Goal: Transaction & Acquisition: Purchase product/service

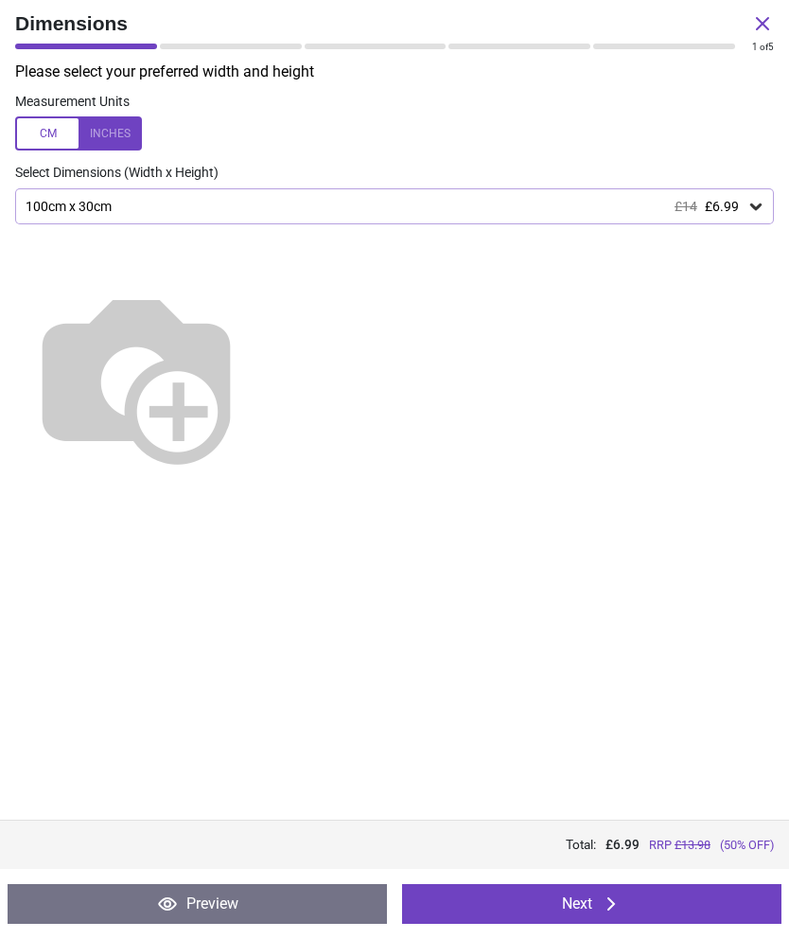
click at [605, 905] on icon at bounding box center [611, 903] width 23 height 23
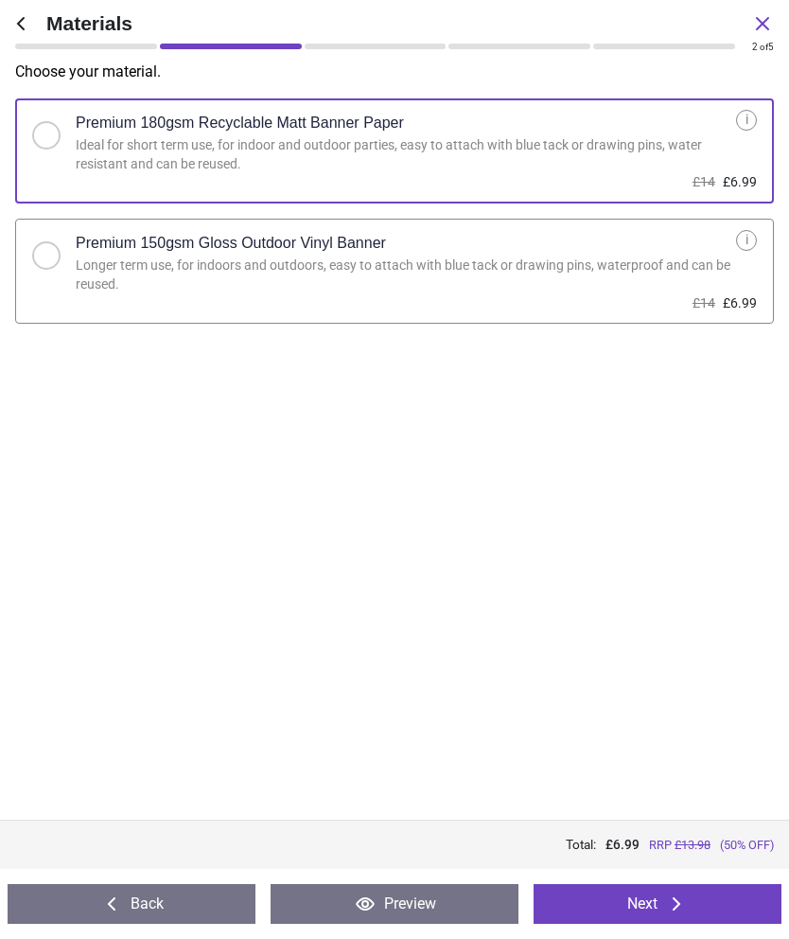
click at [672, 898] on icon at bounding box center [676, 903] width 23 height 23
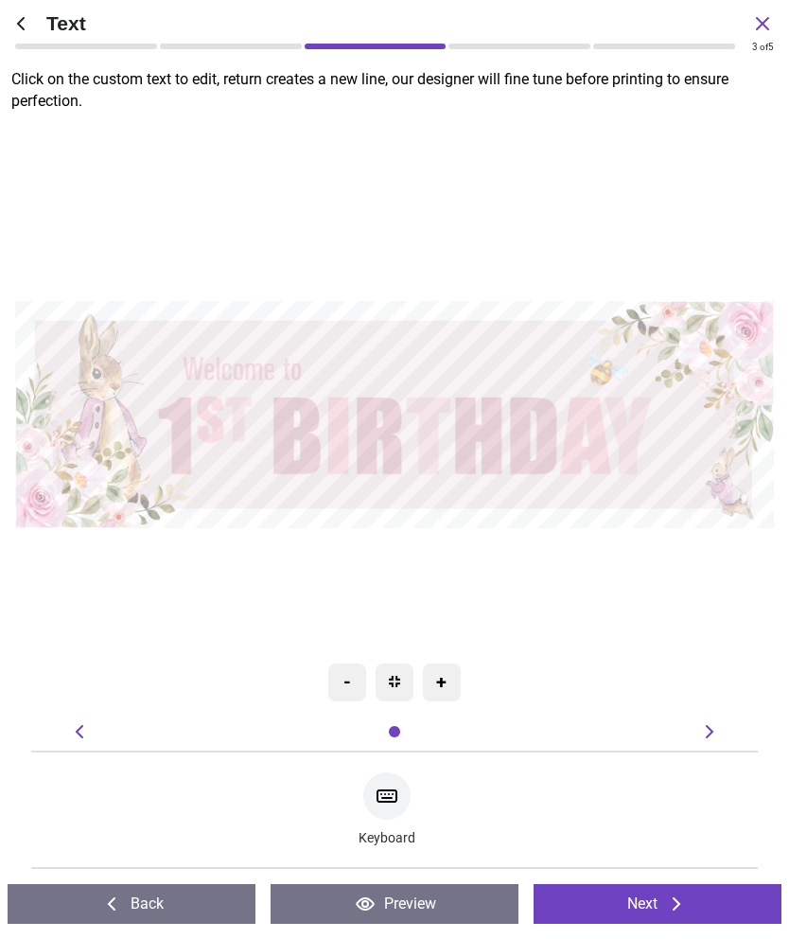
click at [364, 895] on icon at bounding box center [365, 903] width 23 height 23
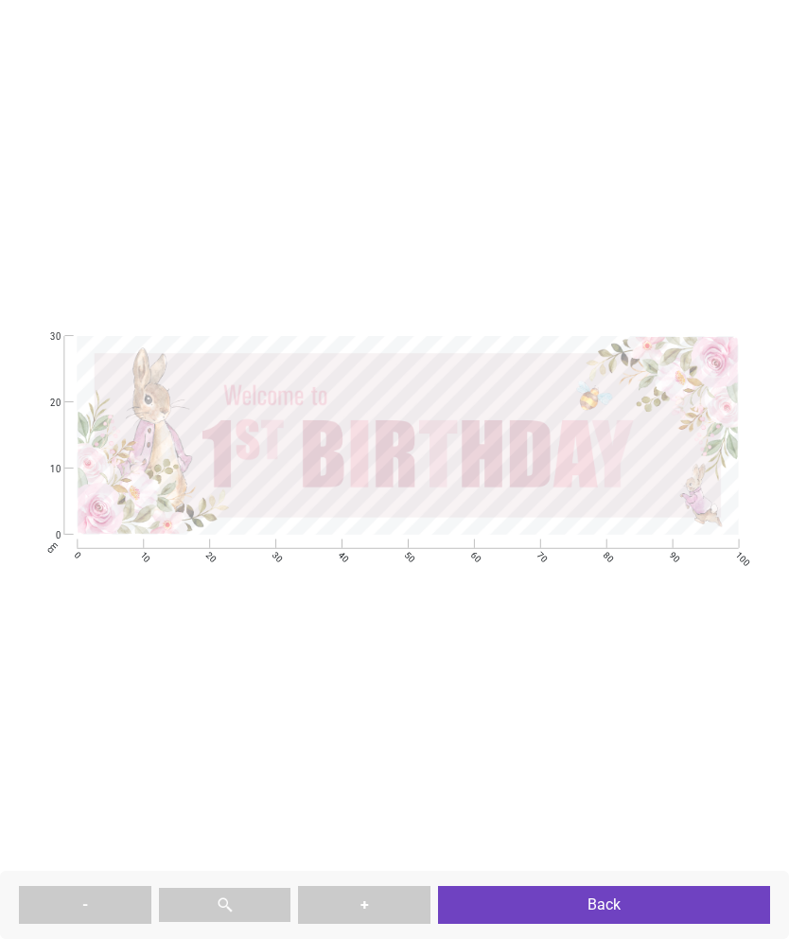
click at [632, 897] on button "Back" at bounding box center [604, 905] width 332 height 38
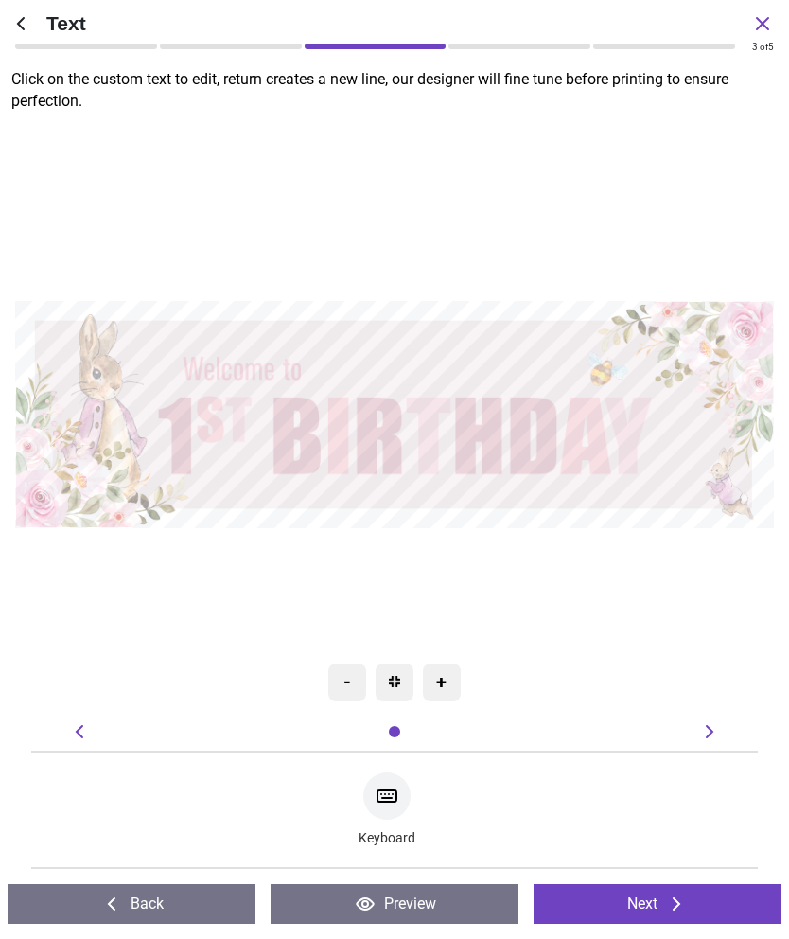
click at [24, 19] on icon at bounding box center [20, 23] width 23 height 23
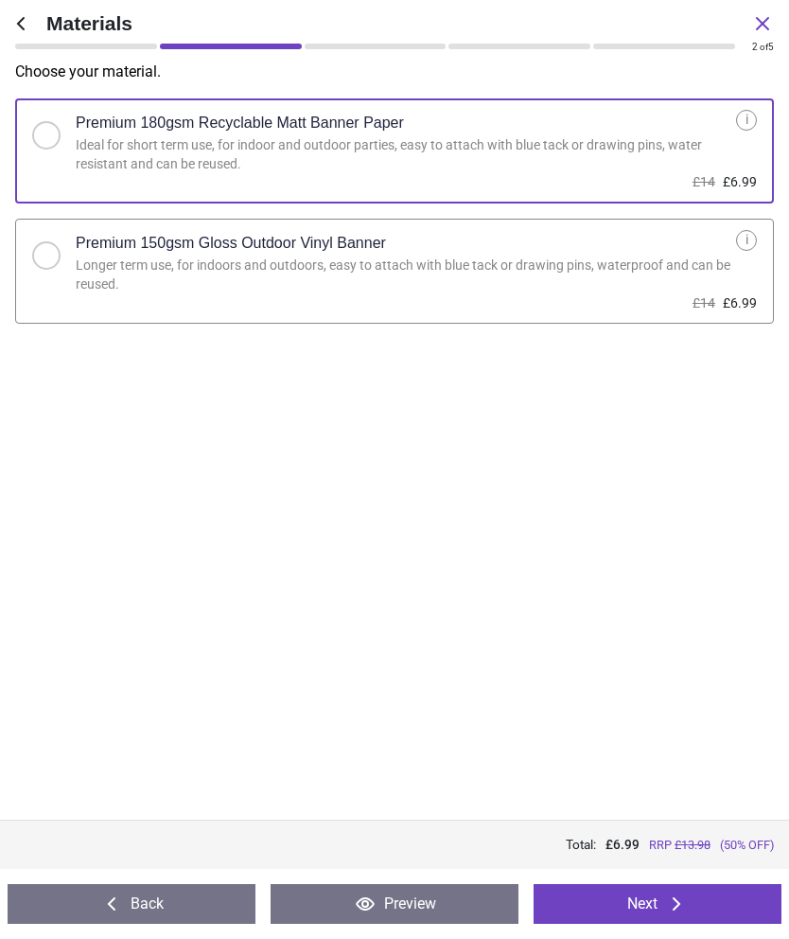
click at [772, 18] on icon at bounding box center [762, 23] width 23 height 23
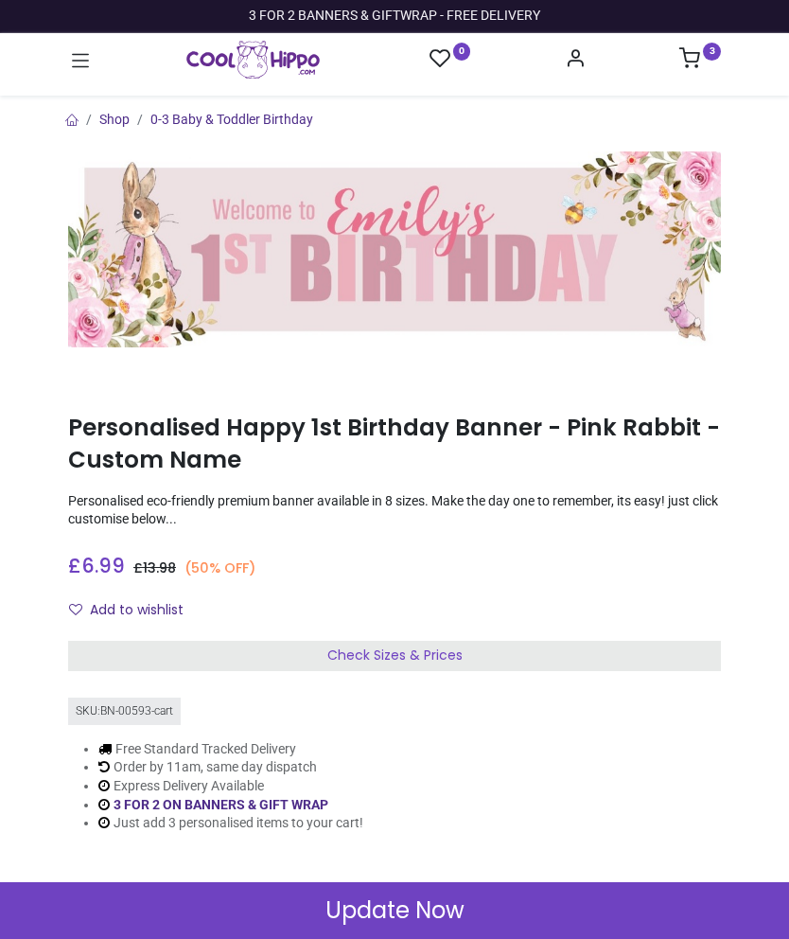
click at [707, 54] on sup "3" at bounding box center [712, 52] width 18 height 18
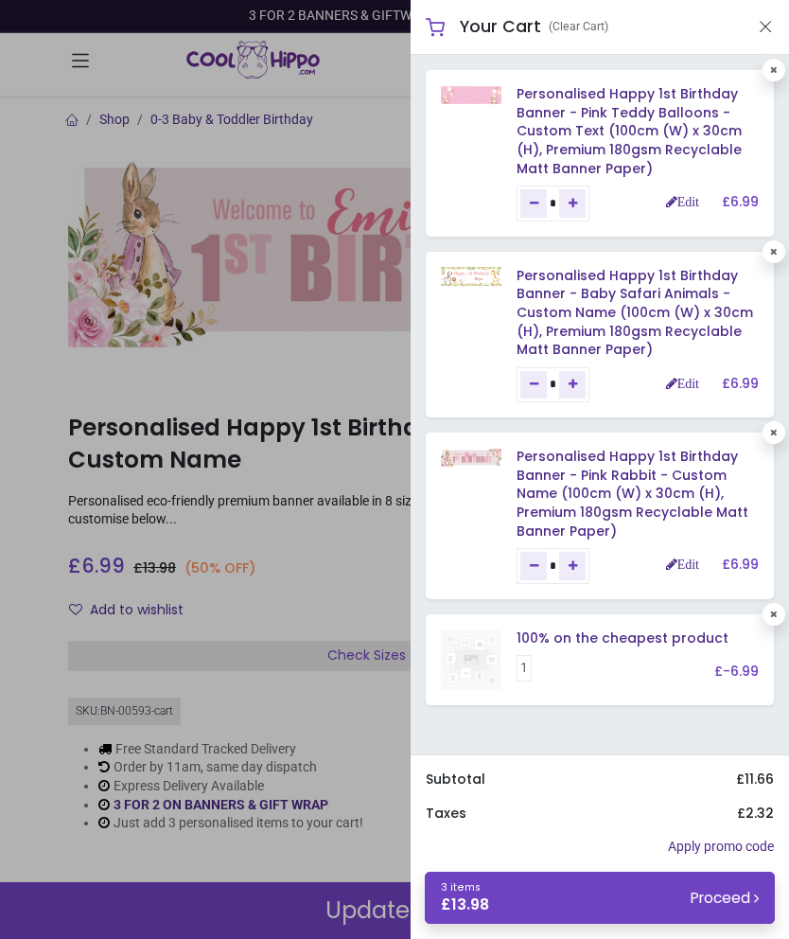
click at [635, 291] on link "Personalised Happy 1st Birthday Banner - Baby Safari Animals - Custom Name (100…" at bounding box center [635, 312] width 237 height 93
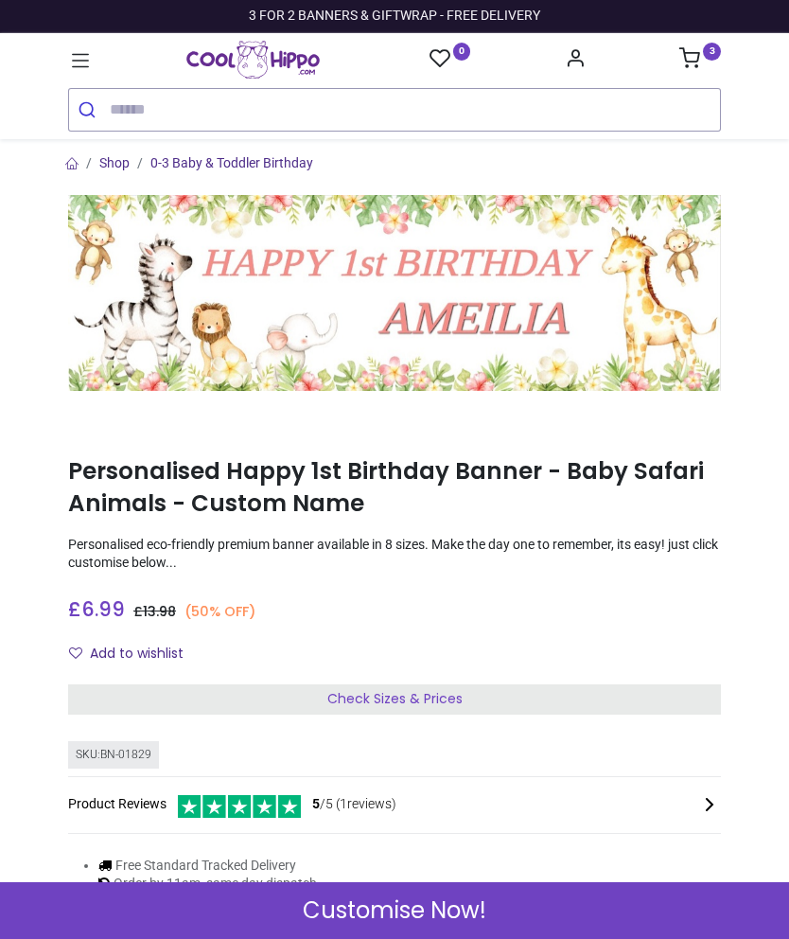
click at [696, 57] on icon at bounding box center [690, 57] width 21 height 21
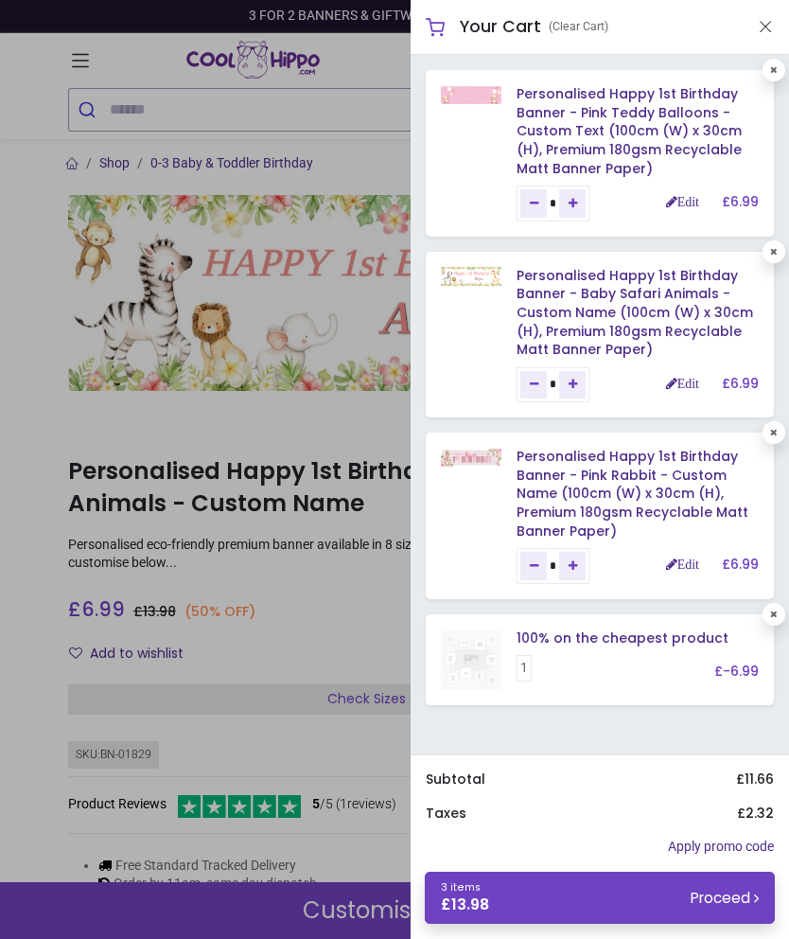
click at [611, 276] on link "Personalised Happy 1st Birthday Banner - Baby Safari Animals - Custom Name (100…" at bounding box center [635, 312] width 237 height 93
click at [563, 292] on link "Personalised Happy 1st Birthday Banner - Baby Safari Animals - Custom Name (100…" at bounding box center [635, 312] width 237 height 93
click at [688, 377] on link "Edit" at bounding box center [682, 383] width 33 height 13
click at [687, 198] on link "Edit" at bounding box center [682, 201] width 33 height 13
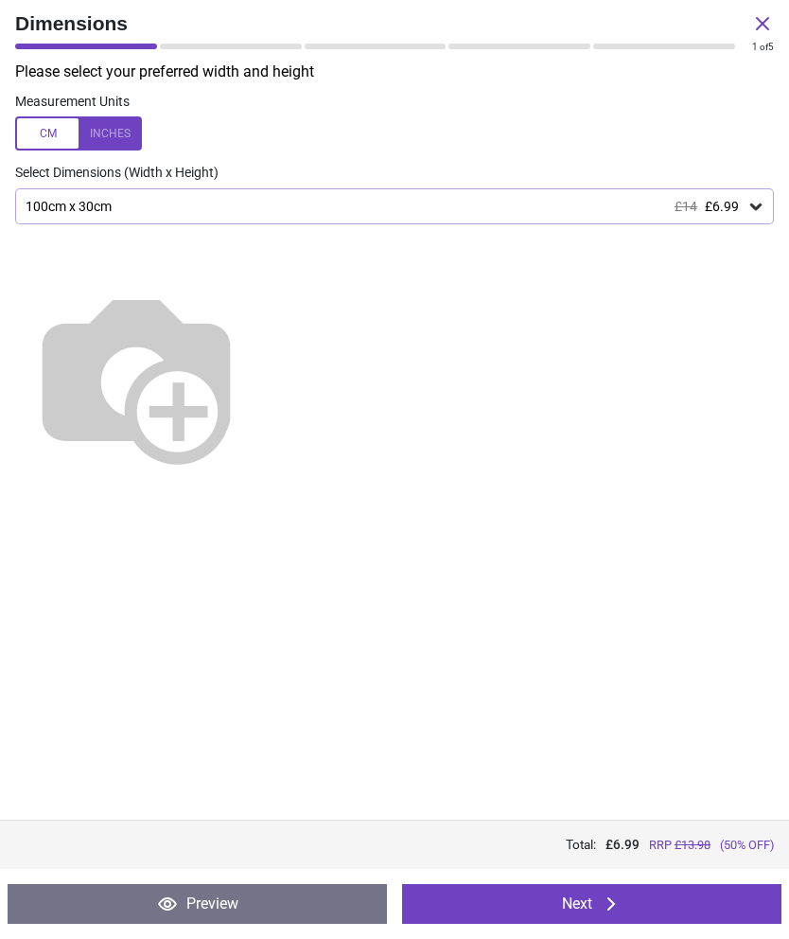
click at [168, 894] on icon at bounding box center [167, 903] width 23 height 23
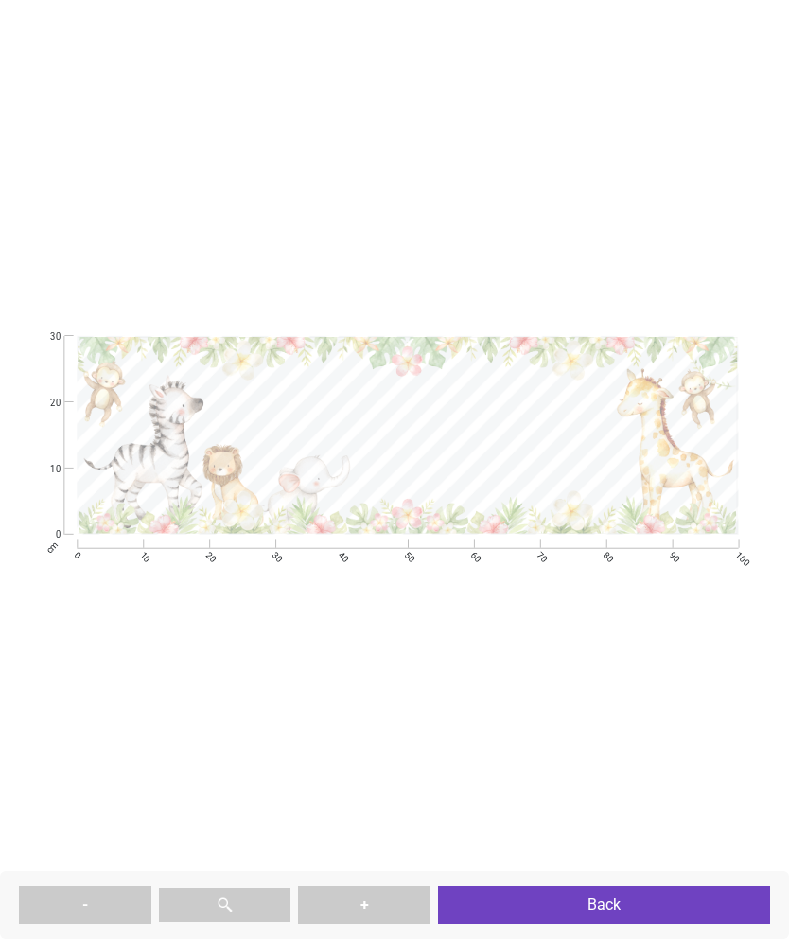
click at [626, 900] on button "Back" at bounding box center [604, 905] width 332 height 38
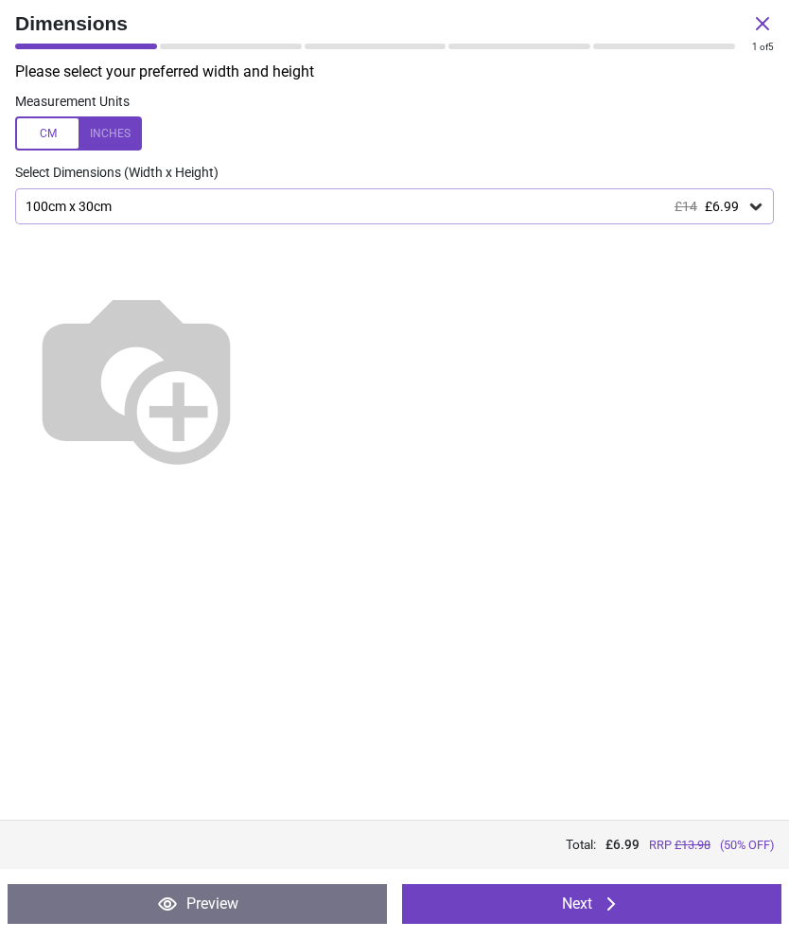
click at [165, 902] on circle at bounding box center [168, 904] width 6 height 6
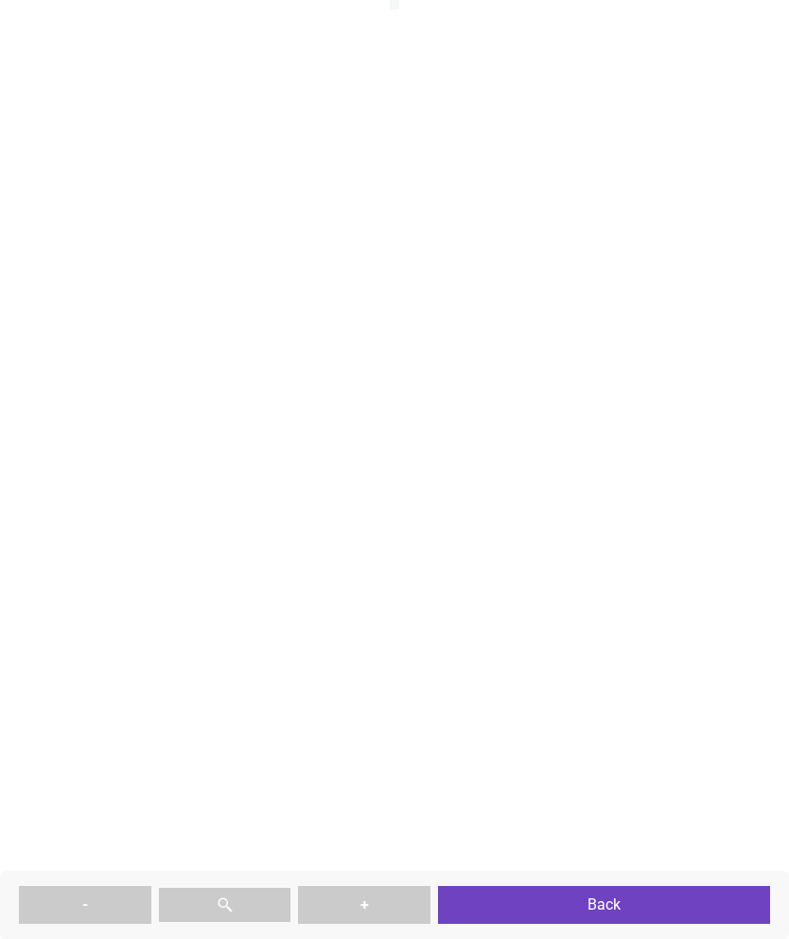
type textarea "********* ********"
type textarea "****"
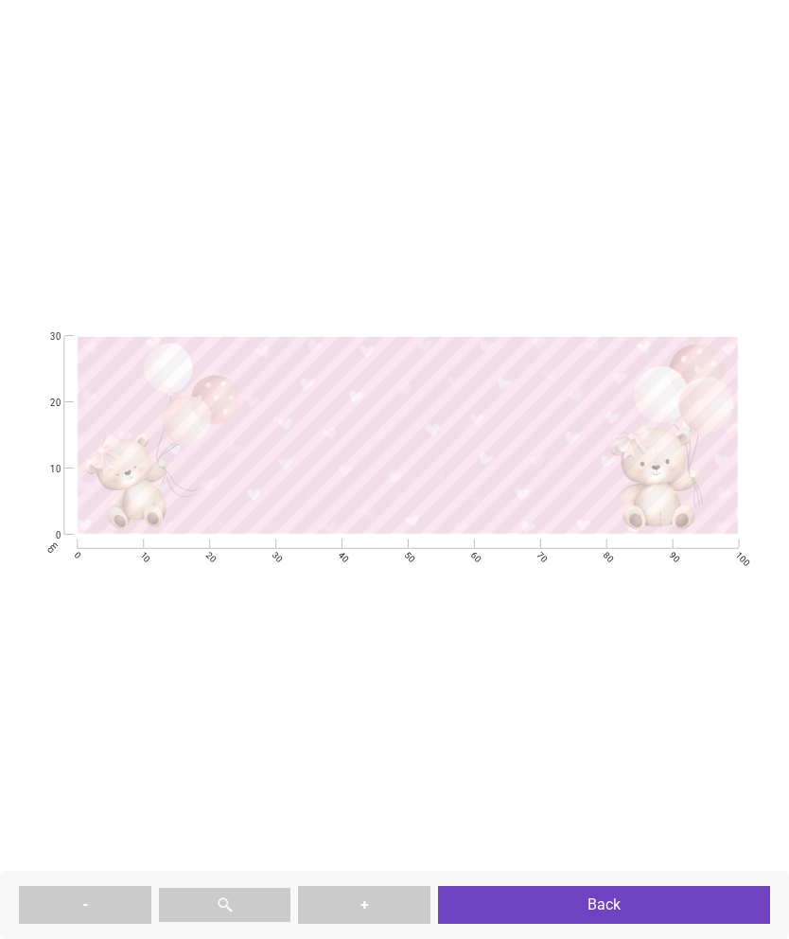
click at [639, 887] on button "Back" at bounding box center [604, 905] width 332 height 38
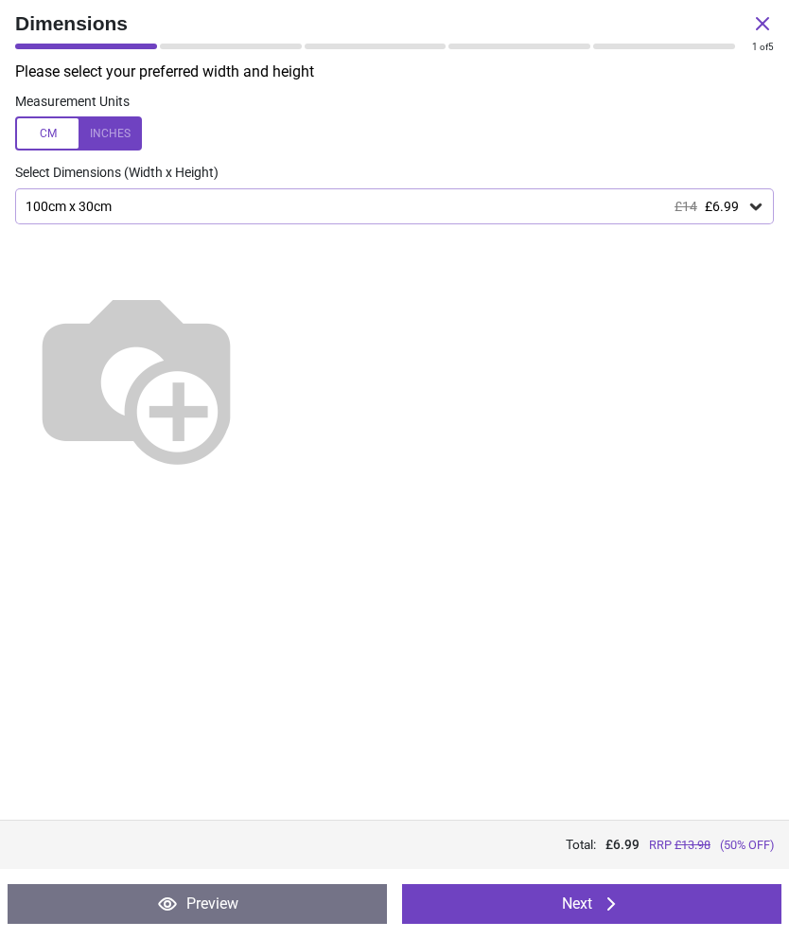
click at [768, 13] on icon at bounding box center [762, 23] width 23 height 23
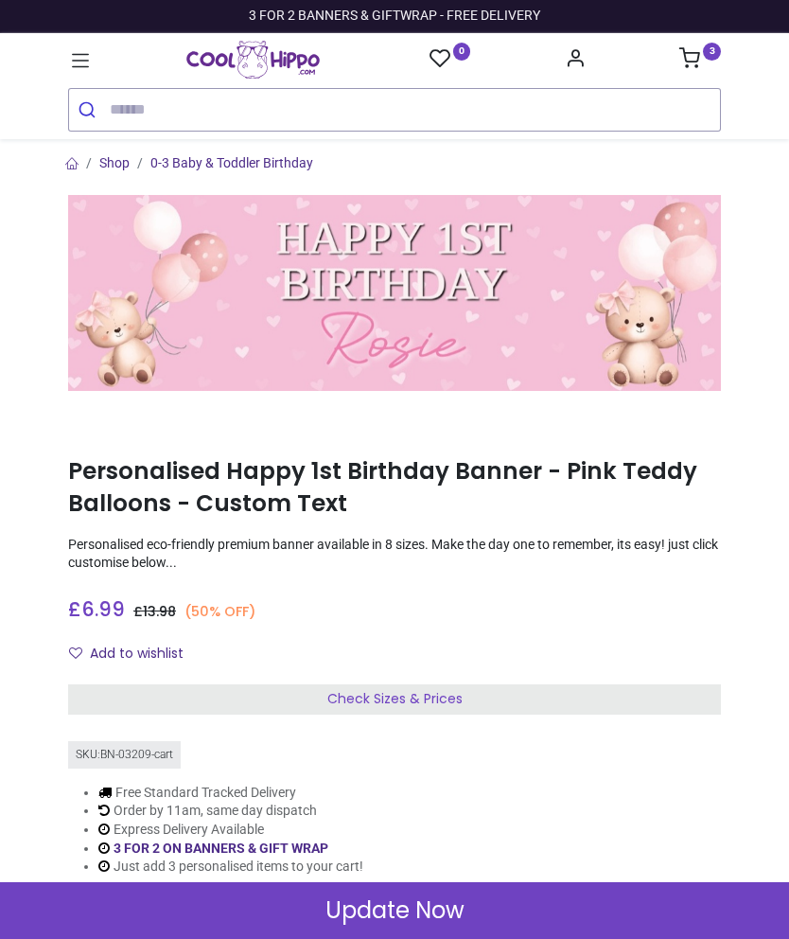
click at [697, 58] on icon at bounding box center [690, 57] width 21 height 21
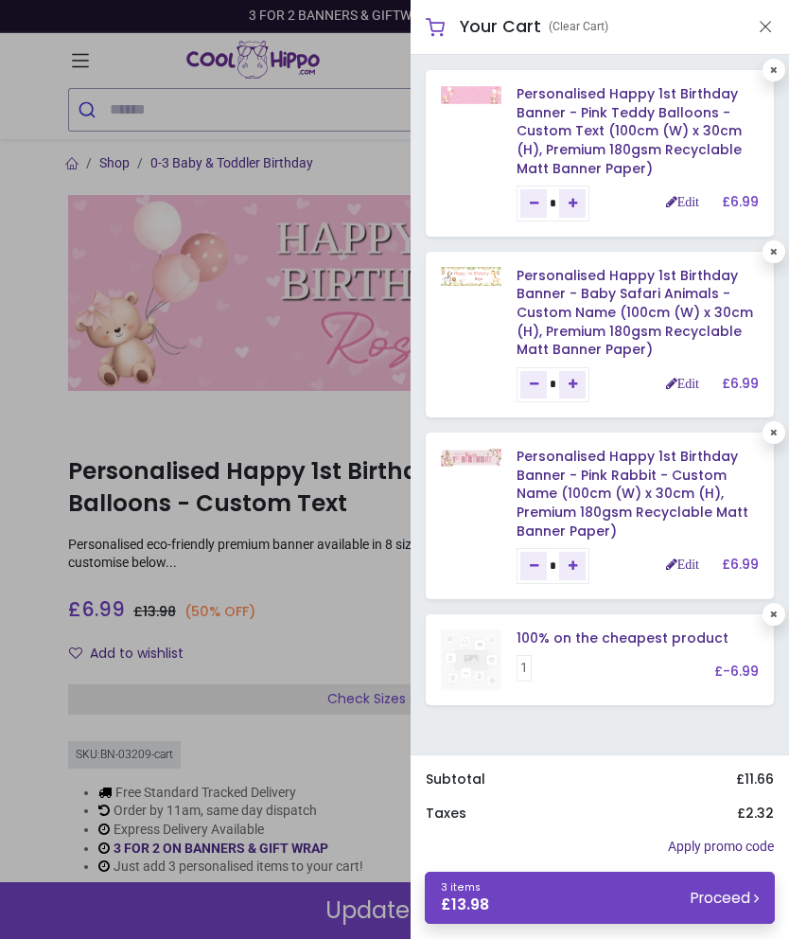
click at [597, 465] on link "Personalised Happy 1st Birthday Banner - Pink Rabbit - Custom Name (100cm (W) x…" at bounding box center [633, 493] width 232 height 93
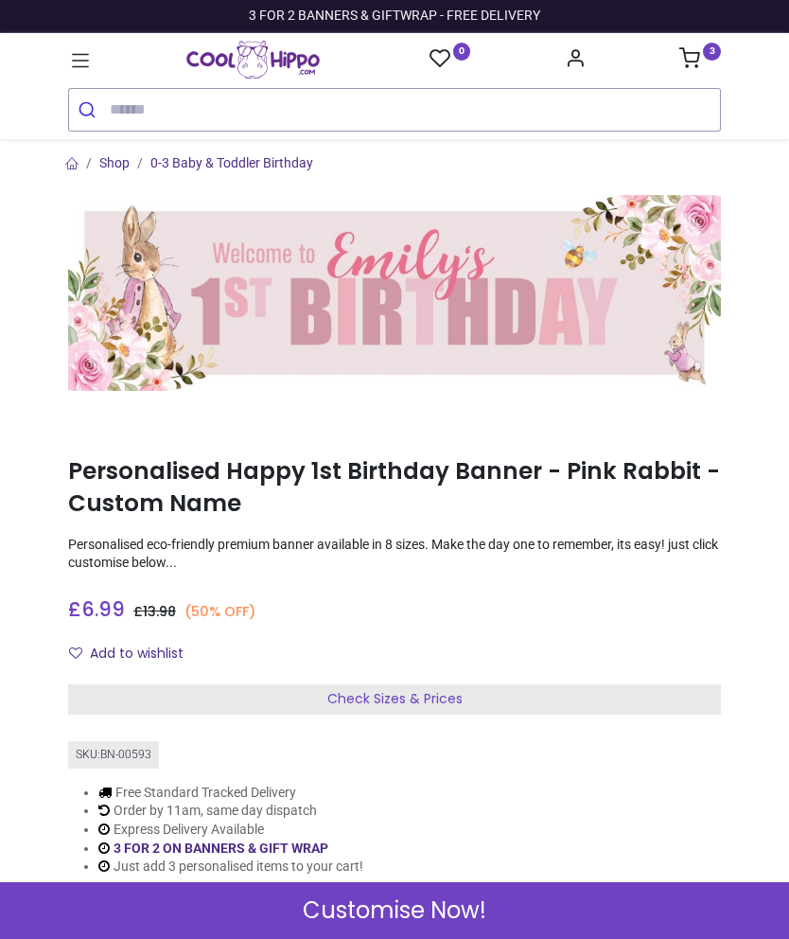
click at [686, 62] on icon at bounding box center [690, 57] width 21 height 21
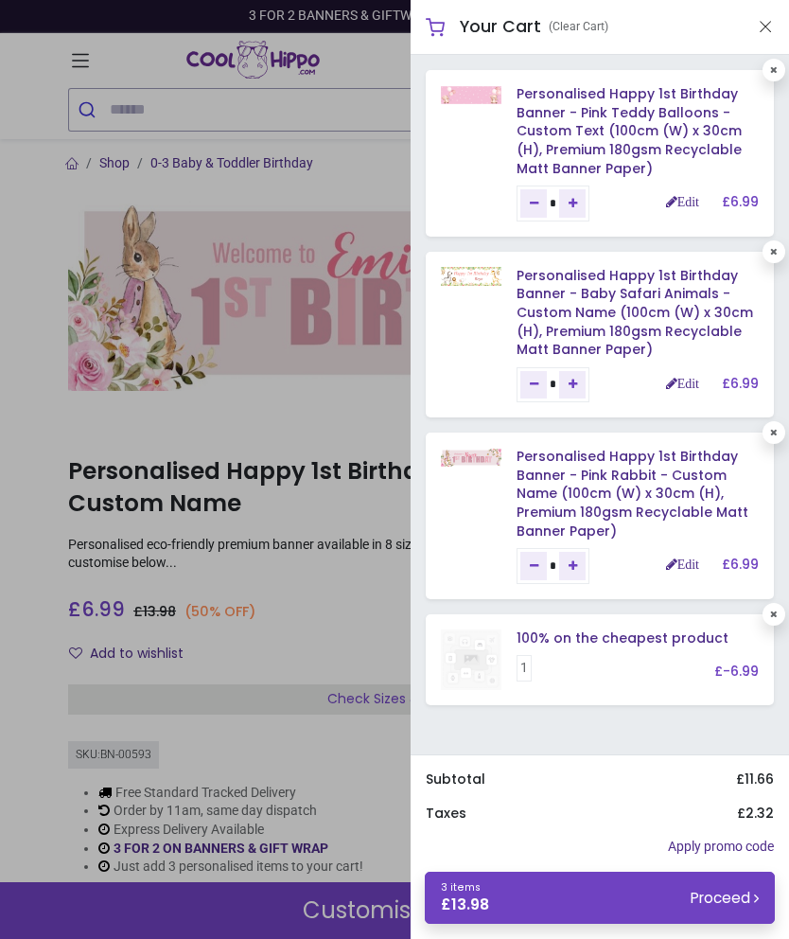
click at [628, 475] on link "Personalised Happy 1st Birthday Banner - Pink Rabbit - Custom Name (100cm (W) x…" at bounding box center [633, 493] width 232 height 93
click at [591, 464] on link "Personalised Happy 1st Birthday Banner - Pink Rabbit - Custom Name (100cm (W) x…" at bounding box center [633, 493] width 232 height 93
click at [672, 559] on link "Edit" at bounding box center [682, 563] width 33 height 13
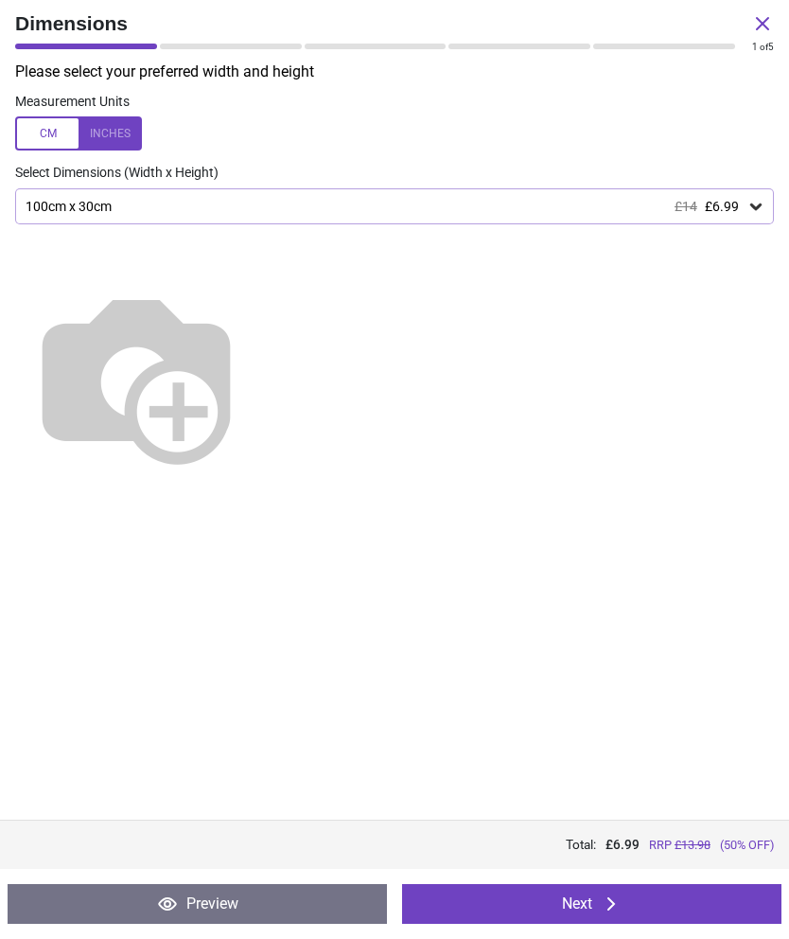
click at [192, 898] on button "Preview" at bounding box center [198, 904] width 380 height 40
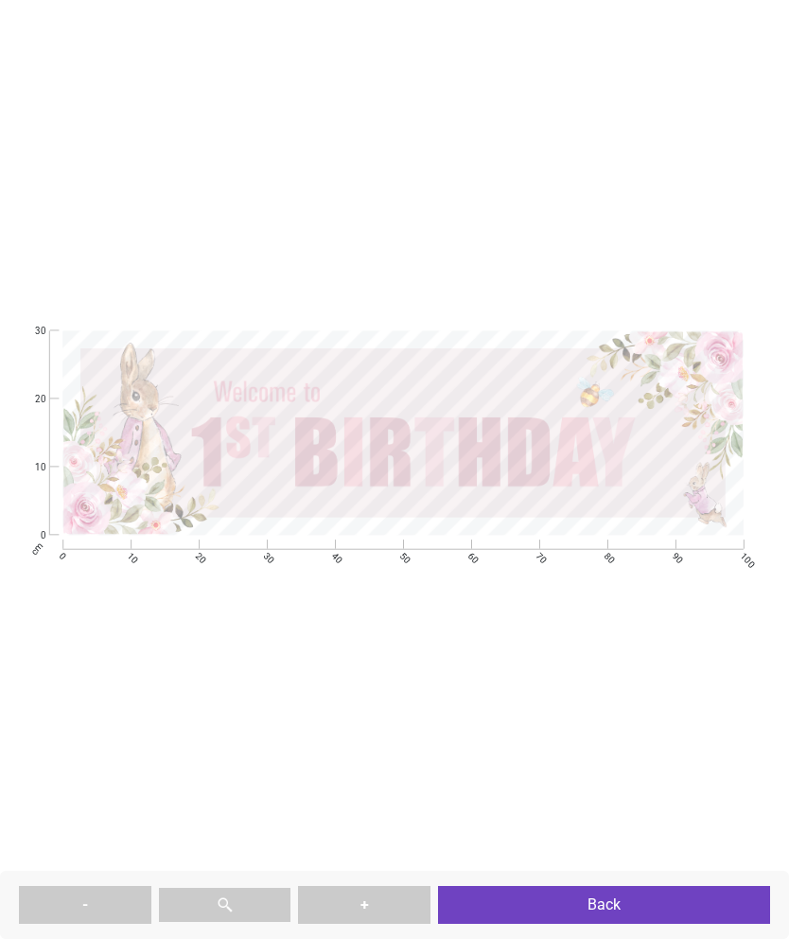
click at [613, 892] on button "Back" at bounding box center [604, 905] width 332 height 38
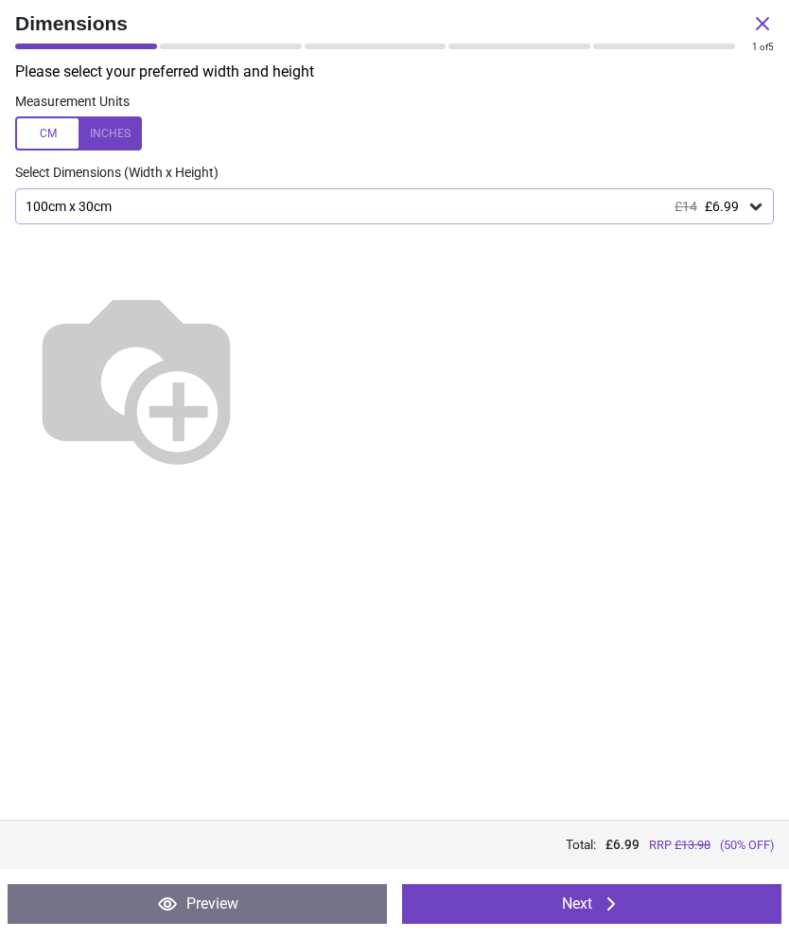
click at [760, 31] on icon at bounding box center [762, 23] width 23 height 23
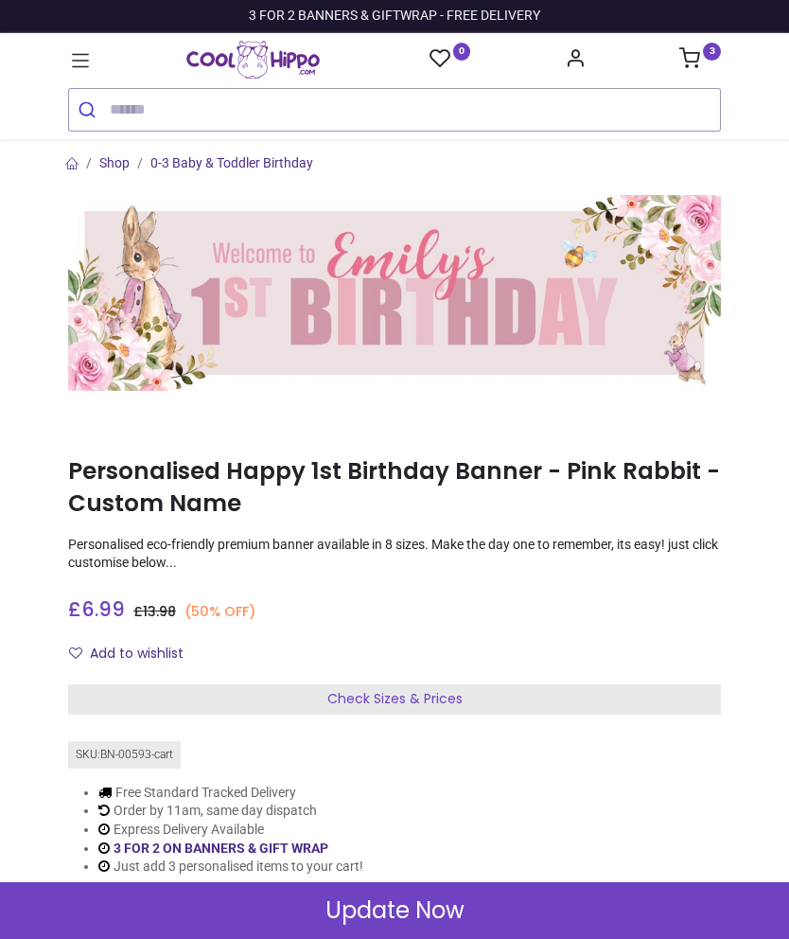
click at [695, 55] on icon at bounding box center [690, 57] width 21 height 21
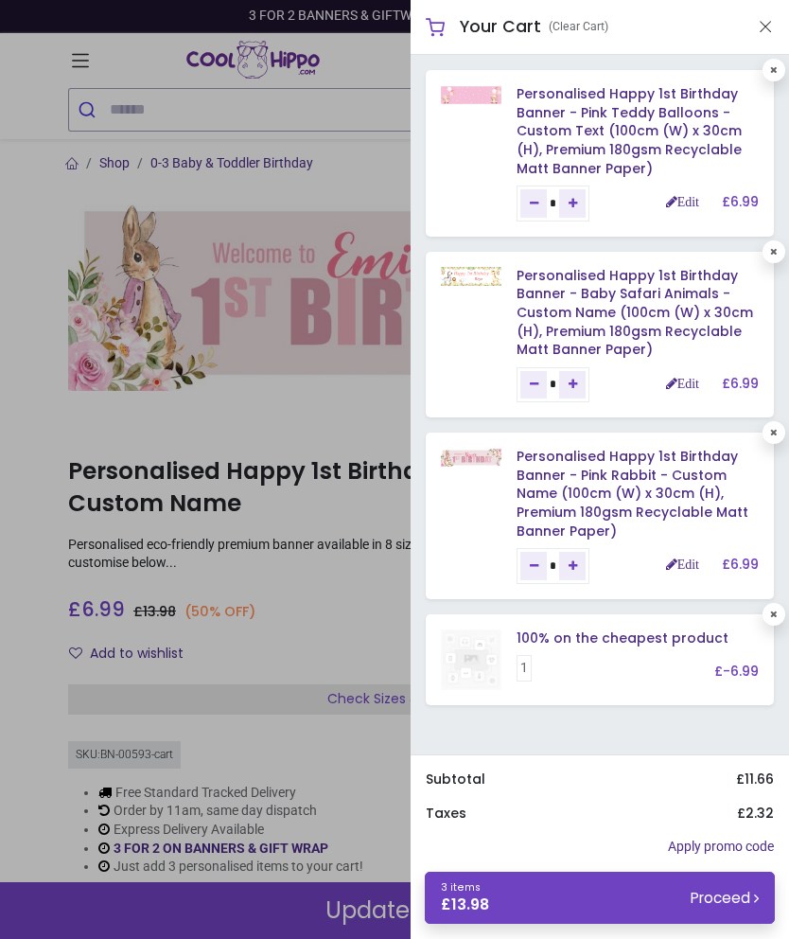
click at [591, 295] on link "Personalised Happy 1st Birthday Banner - Baby Safari Animals - Custom Name (100…" at bounding box center [635, 312] width 237 height 93
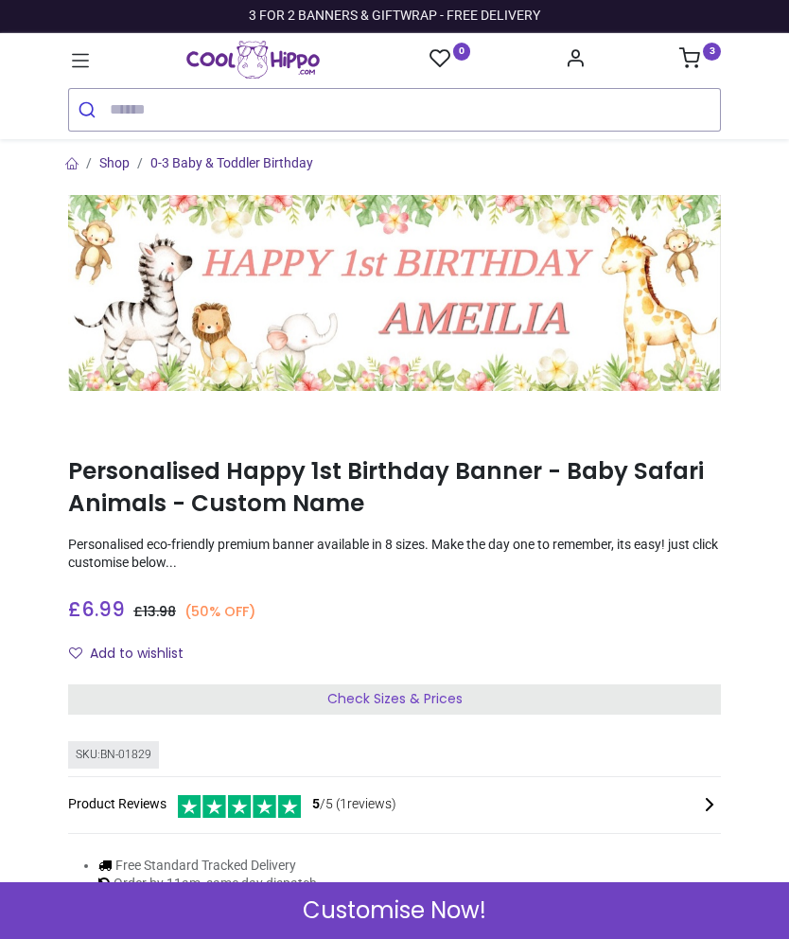
click at [703, 53] on sup "3" at bounding box center [712, 52] width 18 height 18
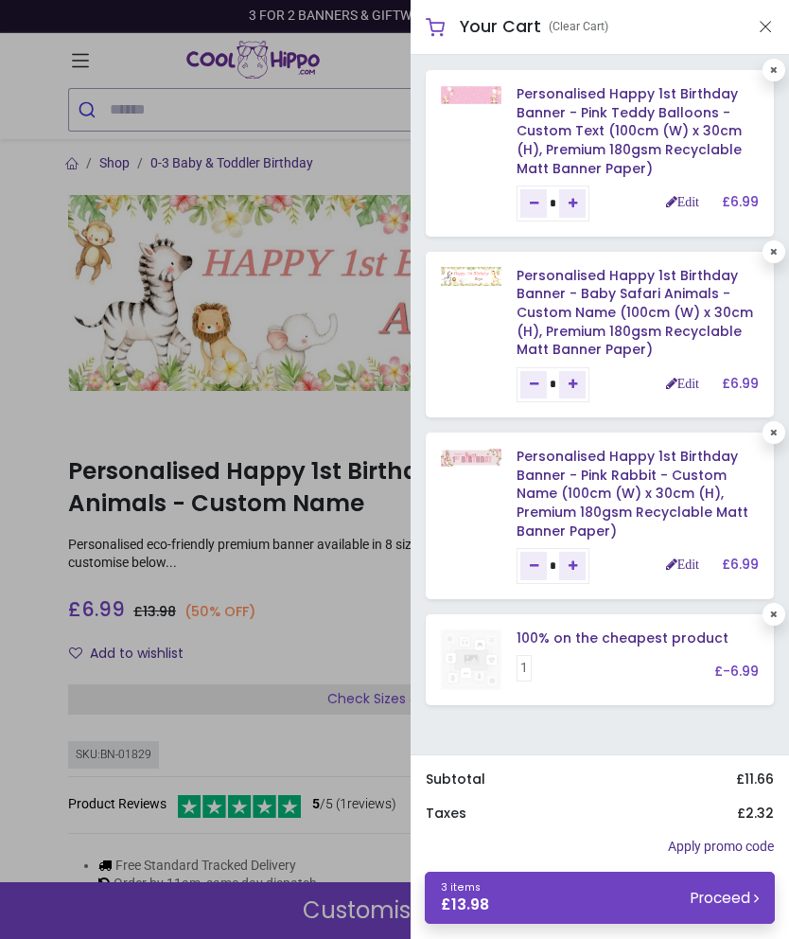
click at [680, 377] on link "Edit" at bounding box center [682, 383] width 33 height 13
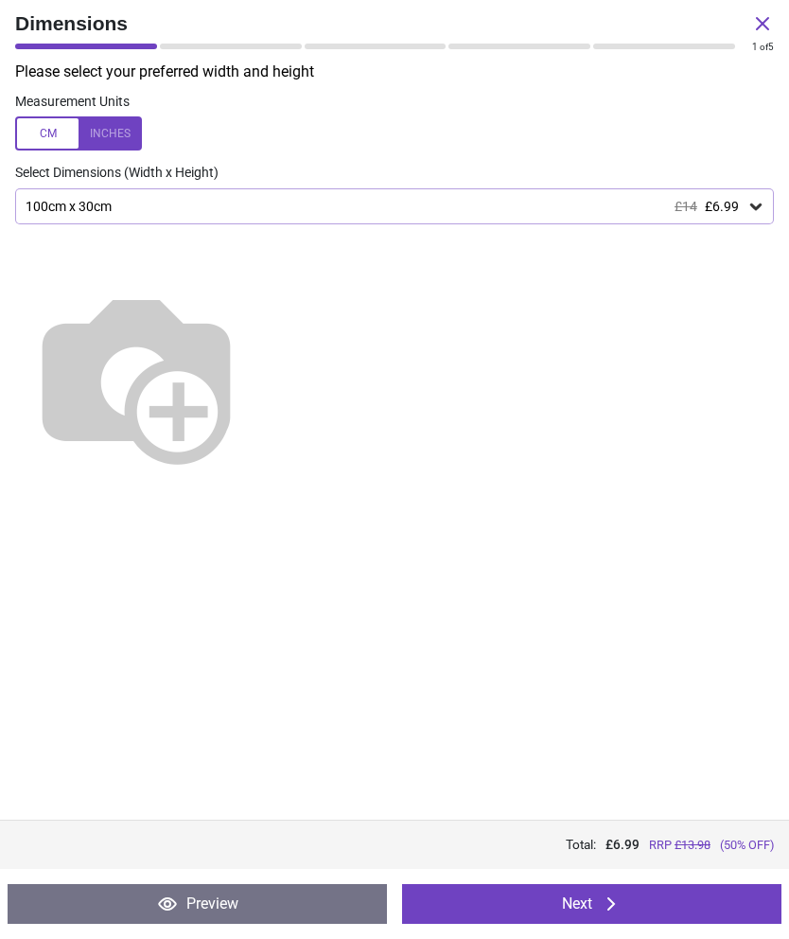
click at [215, 894] on button "Preview" at bounding box center [198, 904] width 380 height 40
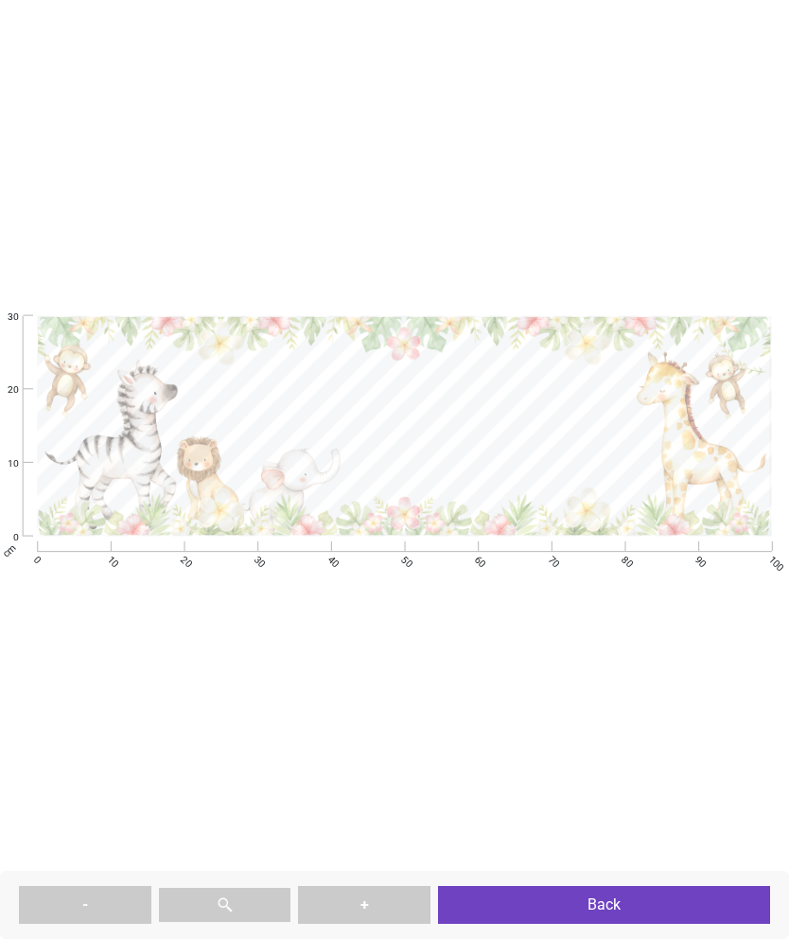
click at [621, 907] on button "Back" at bounding box center [604, 905] width 332 height 38
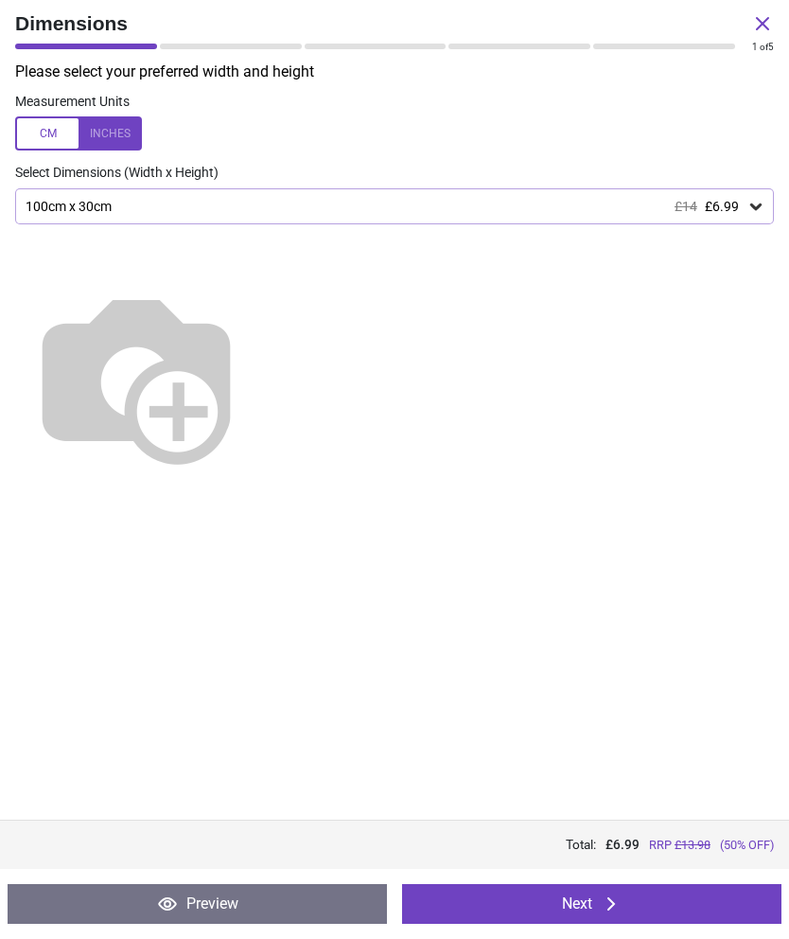
click at [767, 23] on icon at bounding box center [762, 23] width 23 height 23
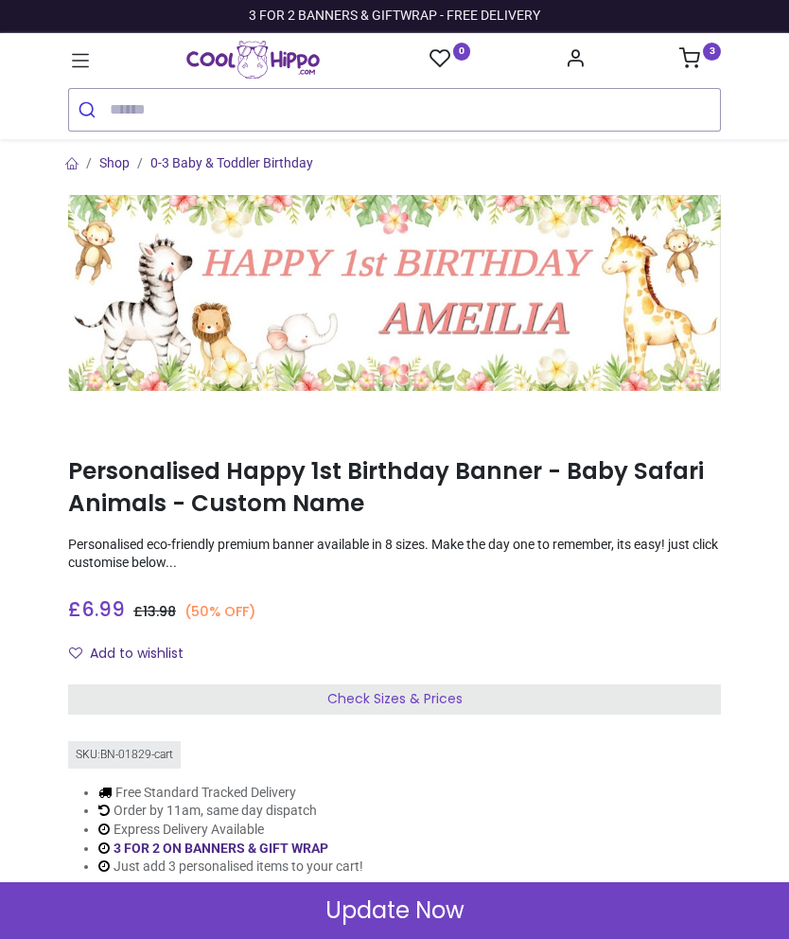
click at [690, 59] on icon at bounding box center [690, 57] width 21 height 21
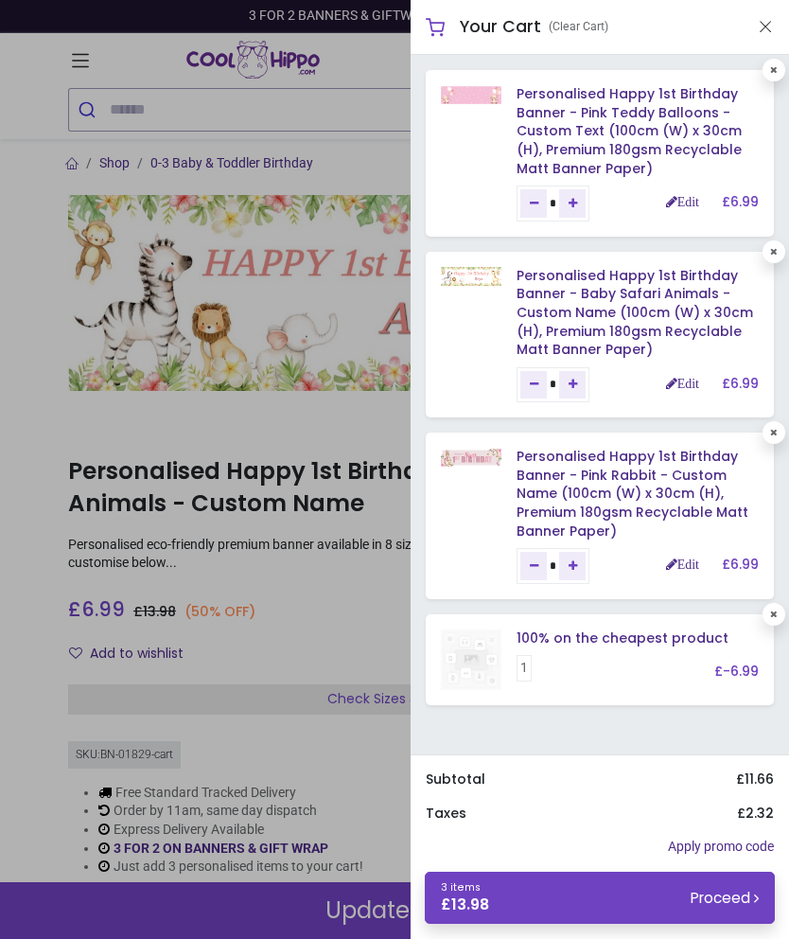
click at [591, 107] on link "Personalised Happy 1st Birthday Banner - Pink Teddy Balloons - Custom Text (100…" at bounding box center [629, 130] width 225 height 93
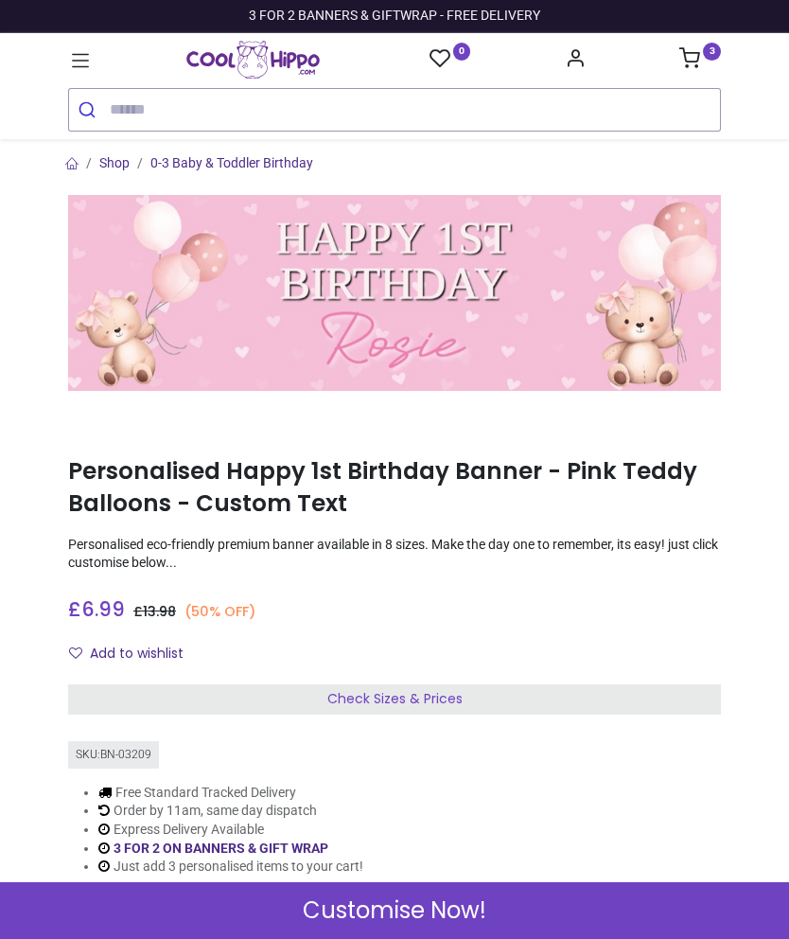
click at [81, 36] on nav "0 3 Birthdays 1507 211" at bounding box center [394, 86] width 789 height 106
click at [81, 45] on link at bounding box center [80, 60] width 25 height 34
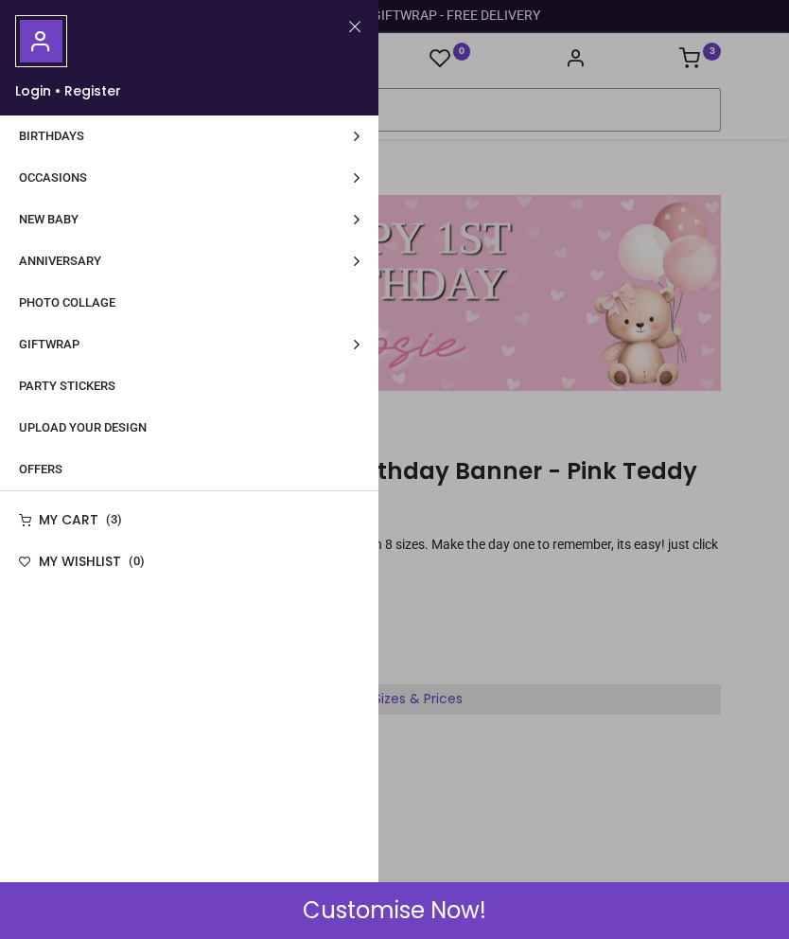
click at [232, 174] on link "Occasions" at bounding box center [189, 178] width 379 height 42
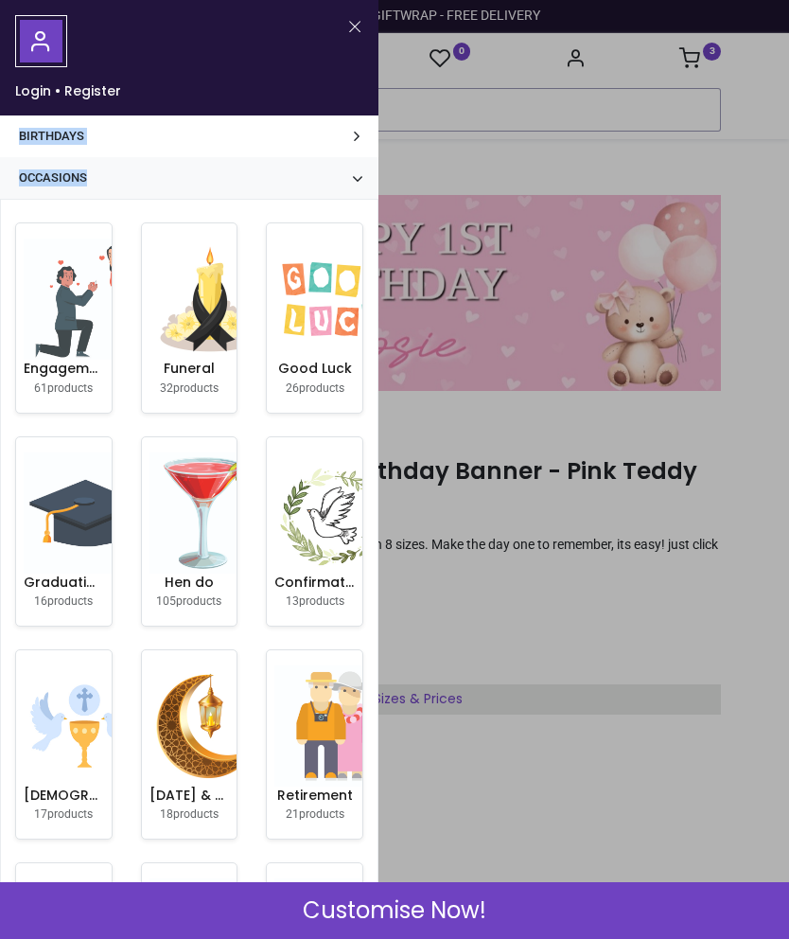
click at [278, 150] on link "Birthdays" at bounding box center [189, 136] width 379 height 42
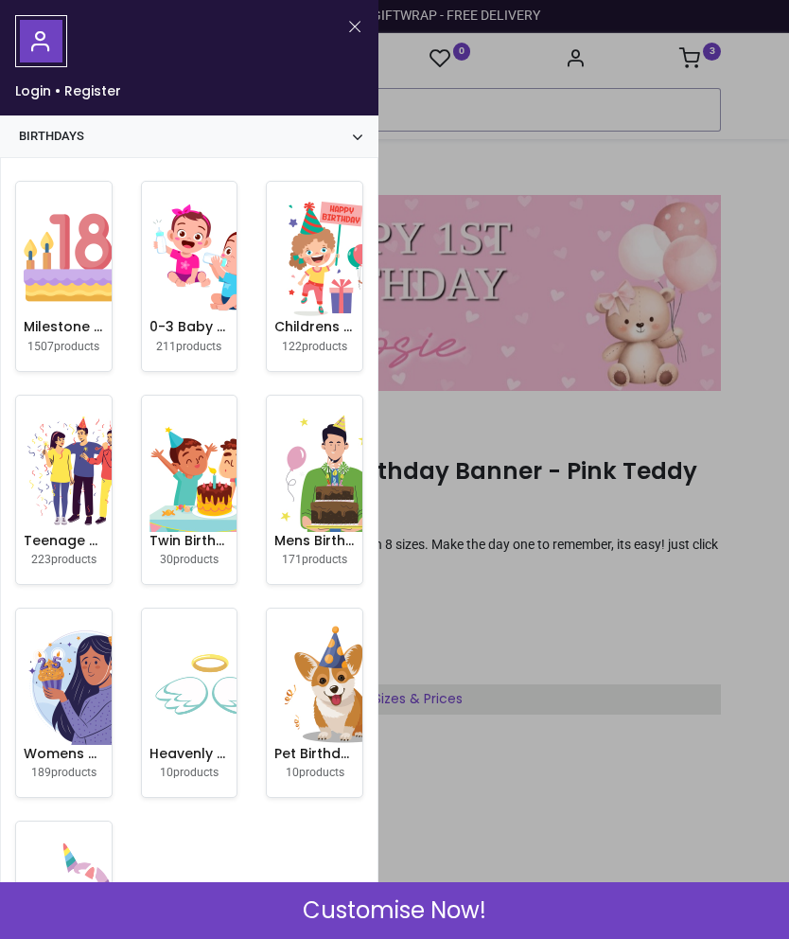
click at [177, 273] on img at bounding box center [210, 257] width 121 height 121
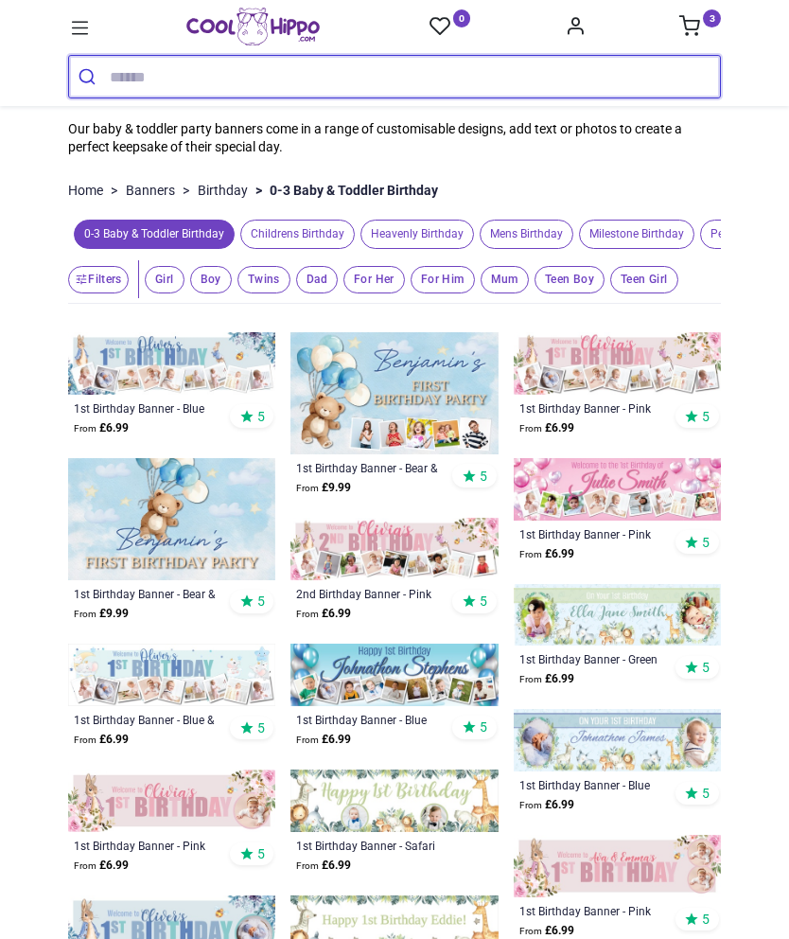
scroll to position [146, 0]
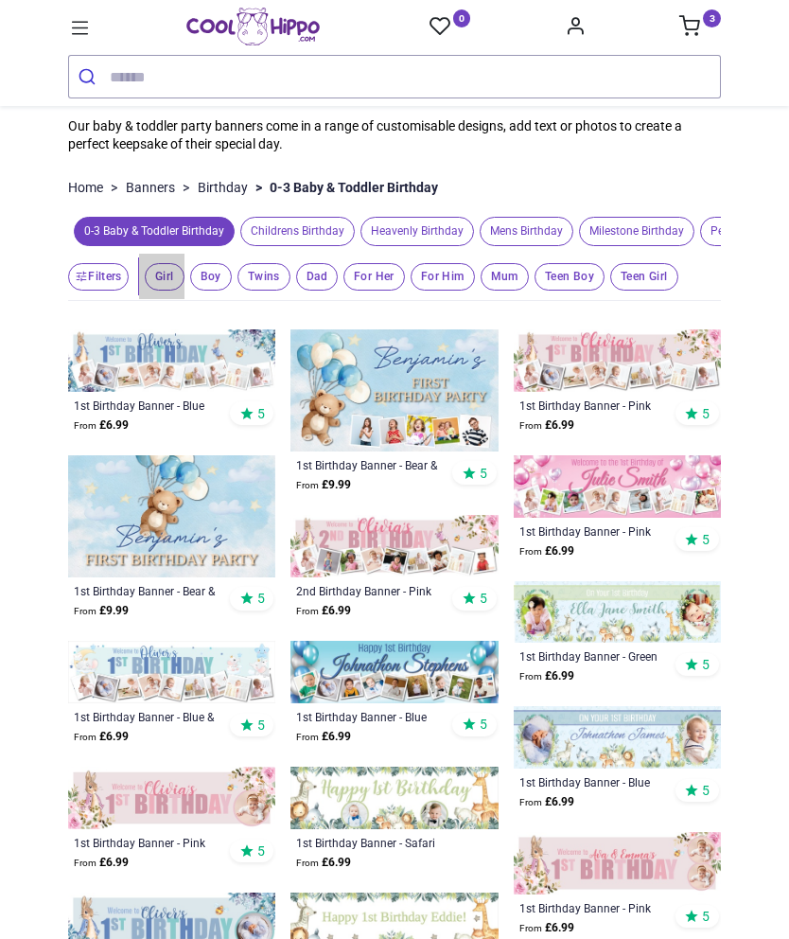
click at [179, 288] on span "Girl" at bounding box center [165, 276] width 40 height 27
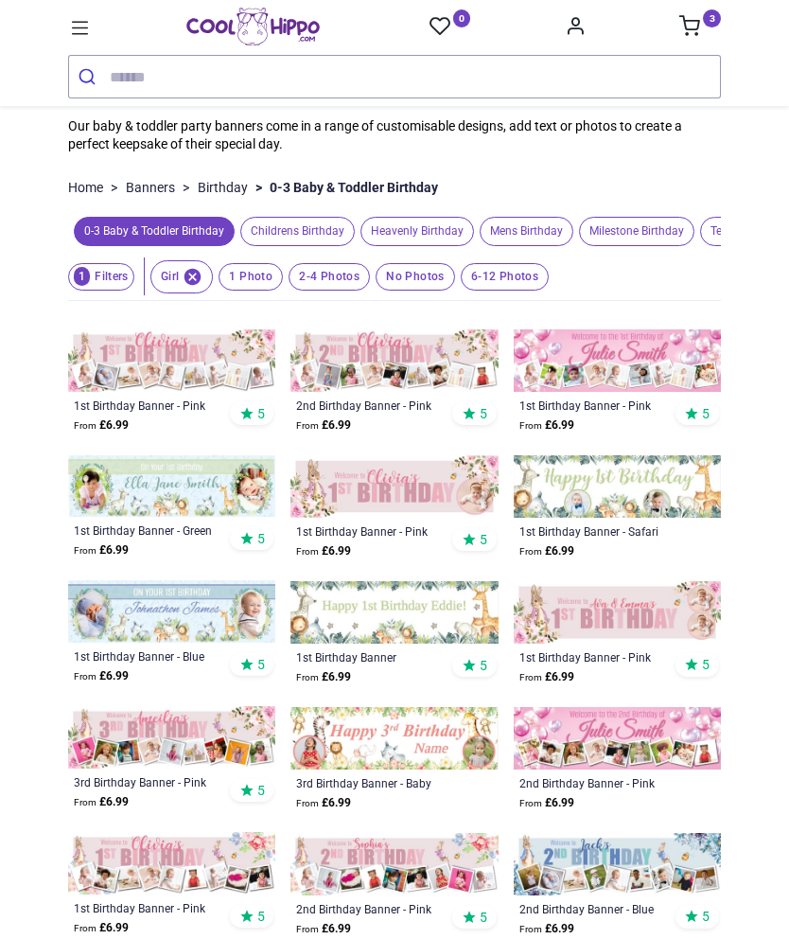
click at [423, 291] on span "No Photos" at bounding box center [415, 276] width 79 height 27
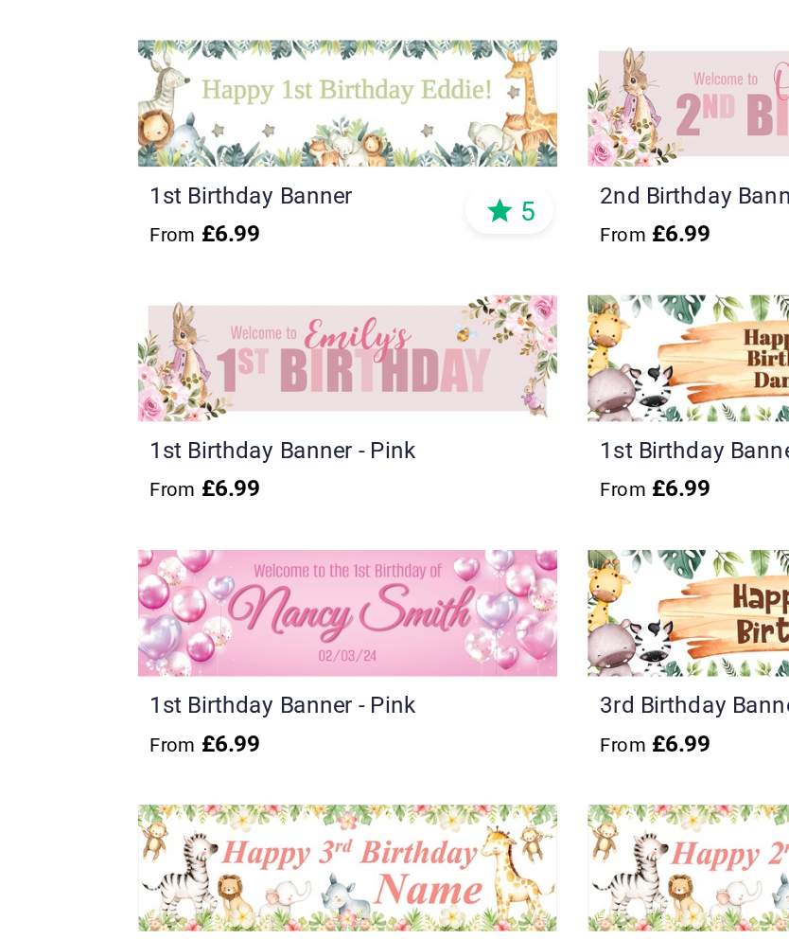
scroll to position [95, 0]
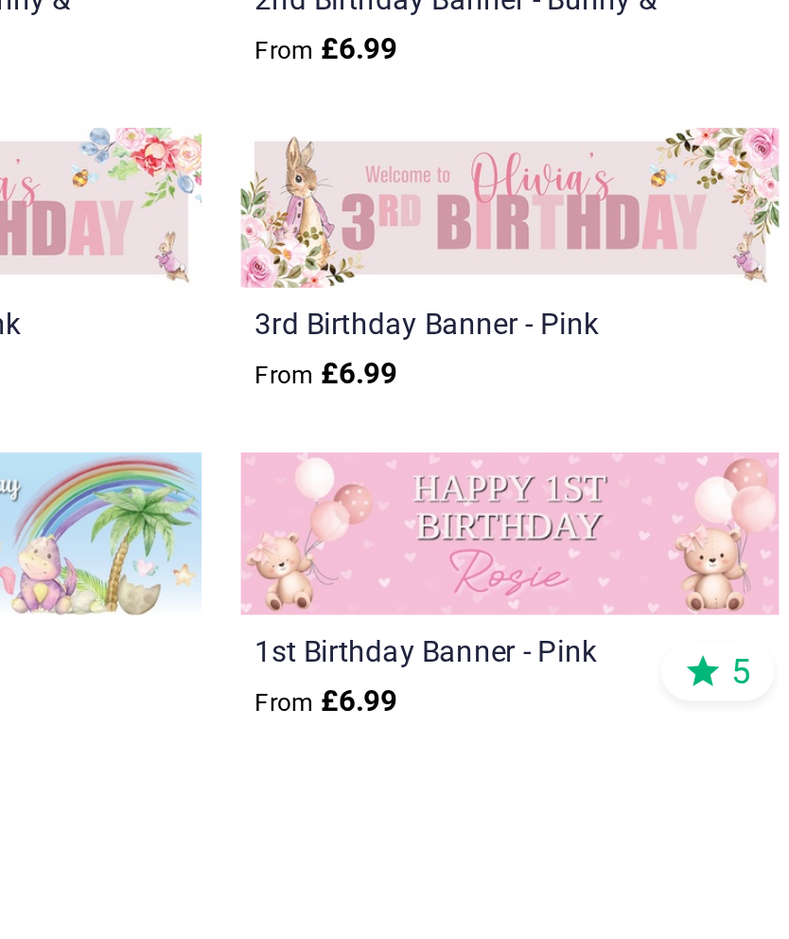
scroll to position [1033, 0]
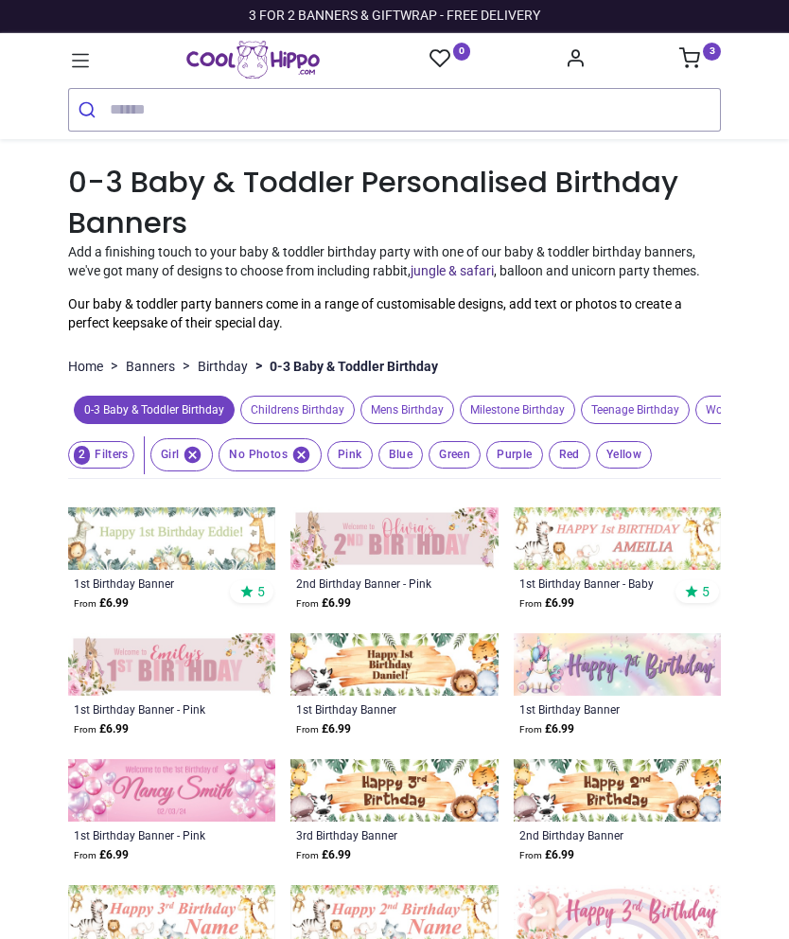
click at [693, 54] on icon at bounding box center [690, 57] width 21 height 21
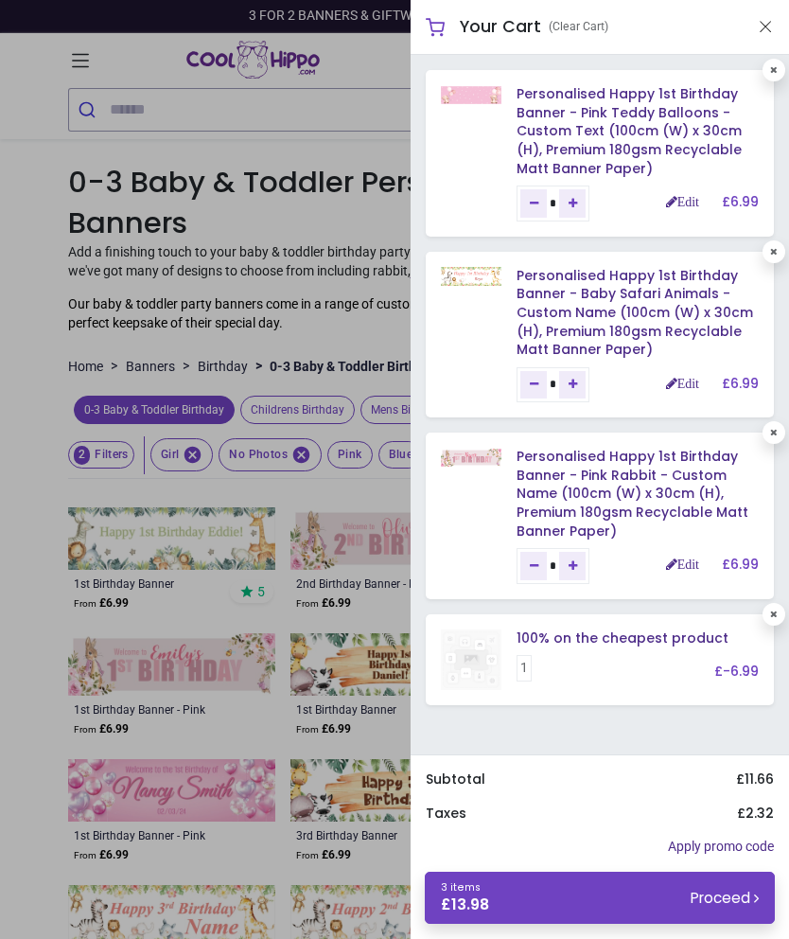
click at [300, 183] on div at bounding box center [394, 469] width 789 height 939
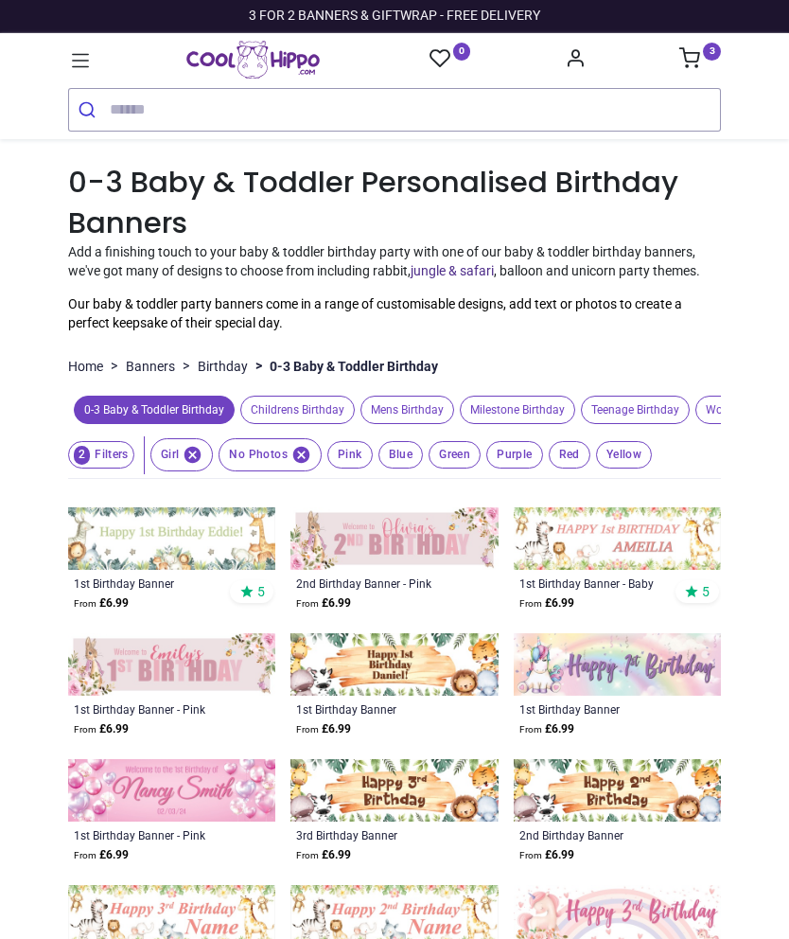
click at [699, 57] on link "3" at bounding box center [701, 60] width 42 height 15
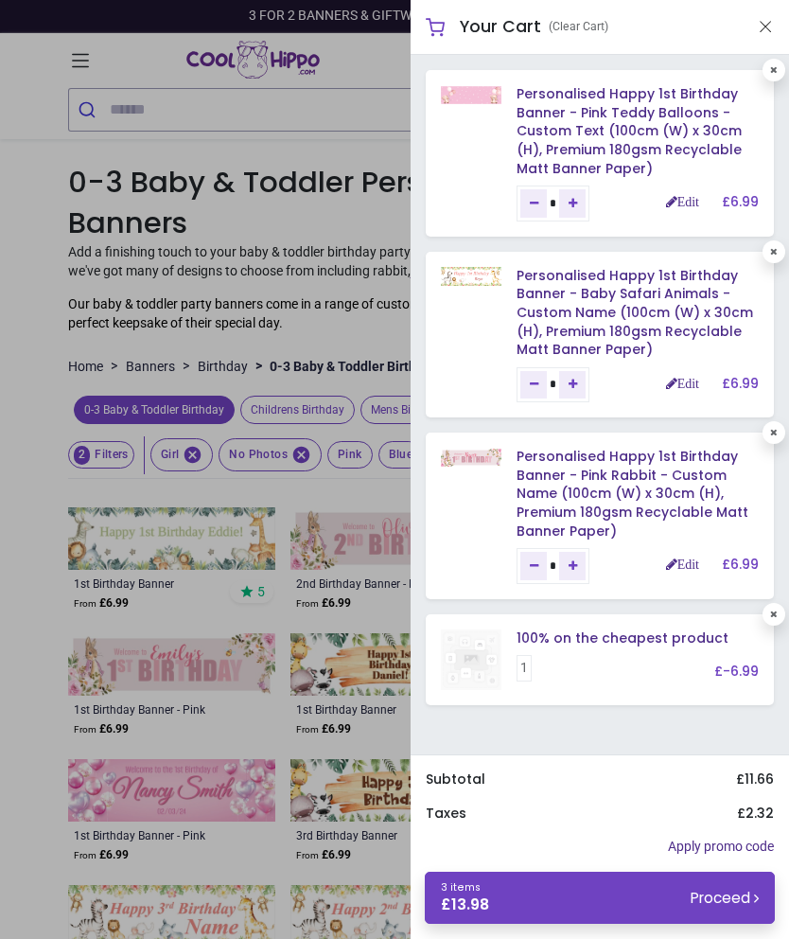
click at [39, 274] on div at bounding box center [394, 469] width 789 height 939
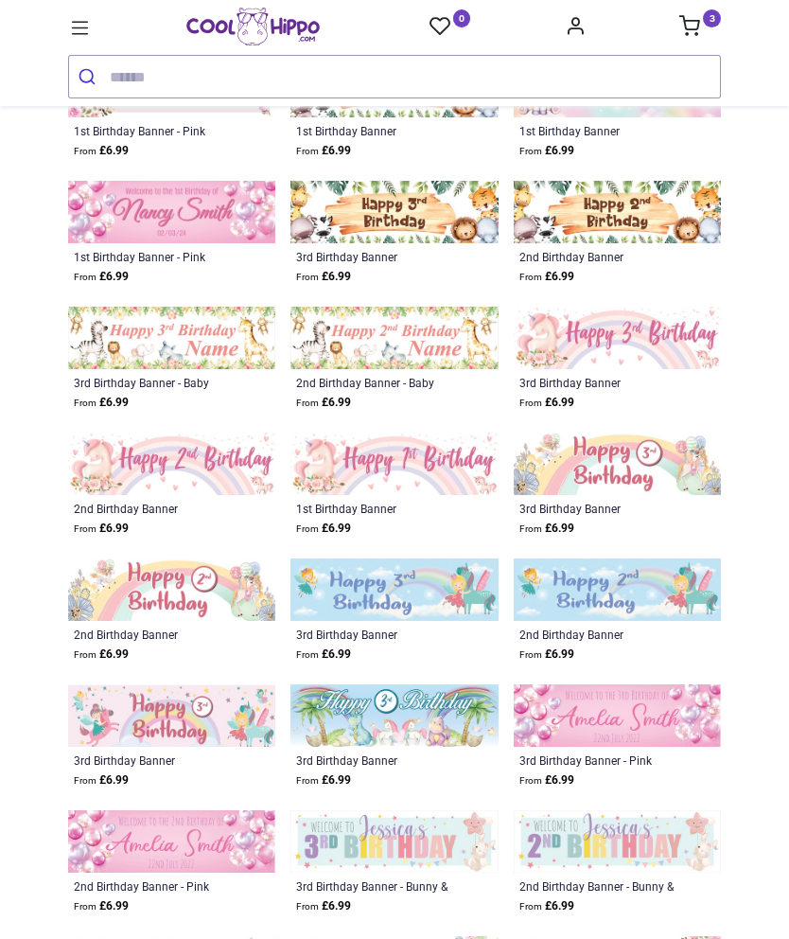
scroll to position [544, 0]
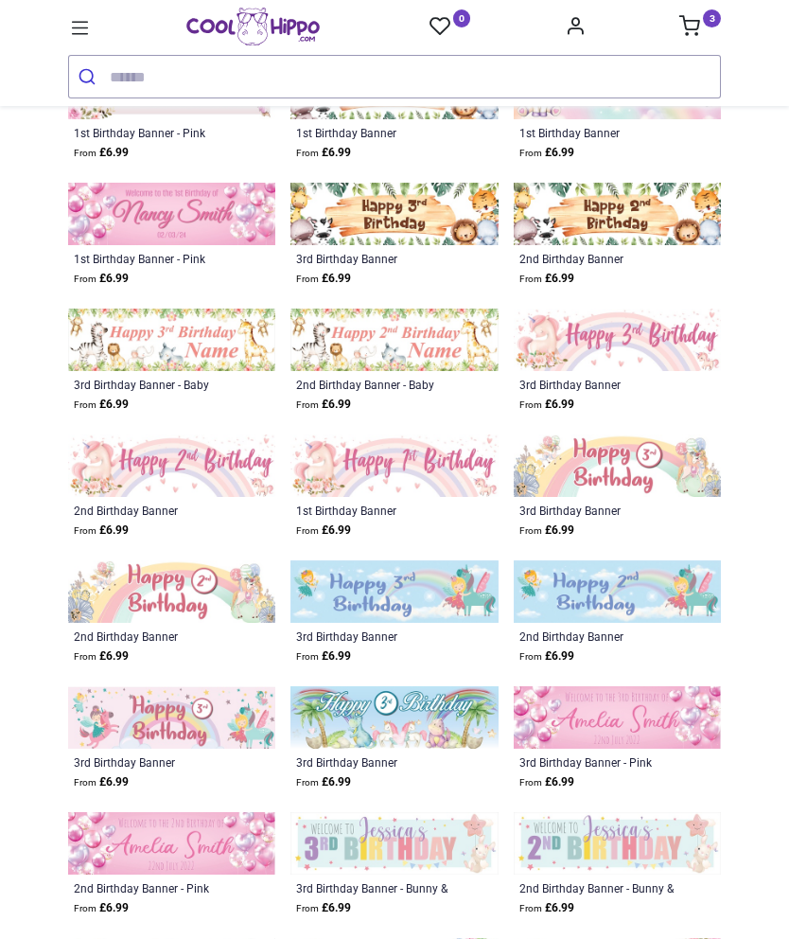
click at [479, 492] on img at bounding box center [394, 465] width 207 height 62
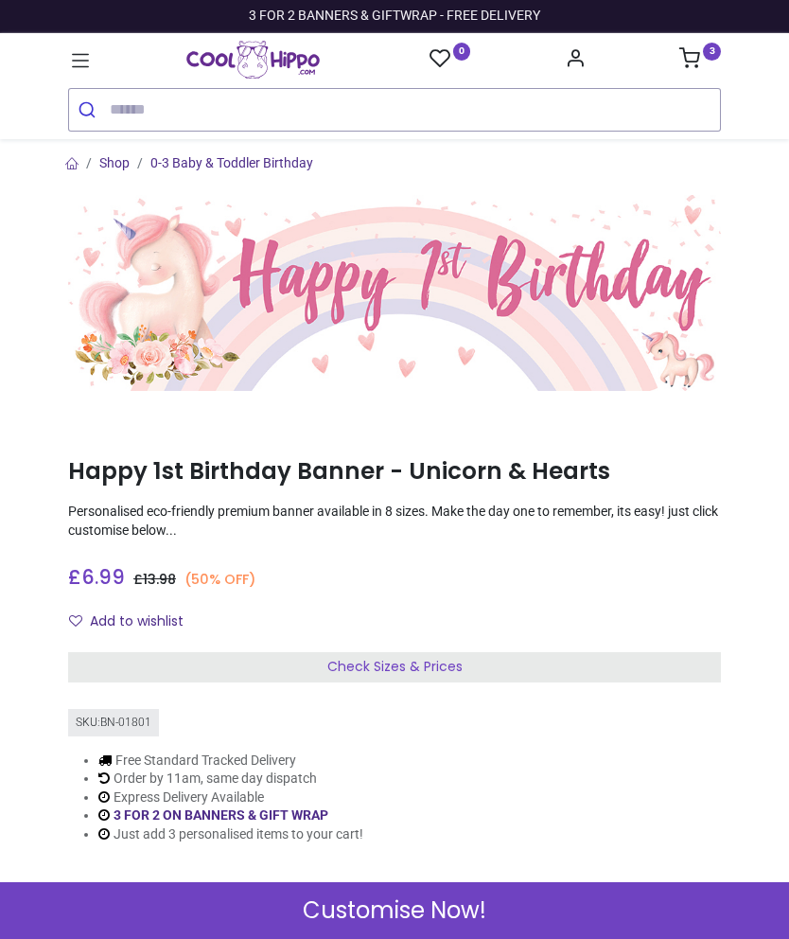
click at [714, 44] on sup "3" at bounding box center [712, 52] width 18 height 18
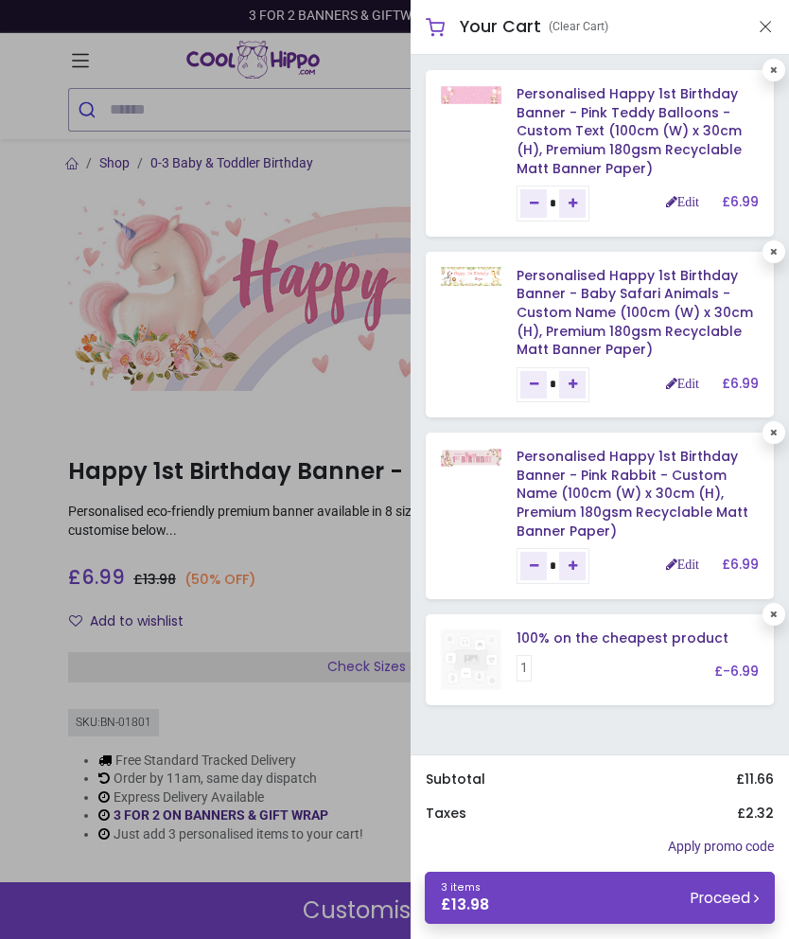
click at [682, 197] on link "Edit" at bounding box center [682, 201] width 33 height 13
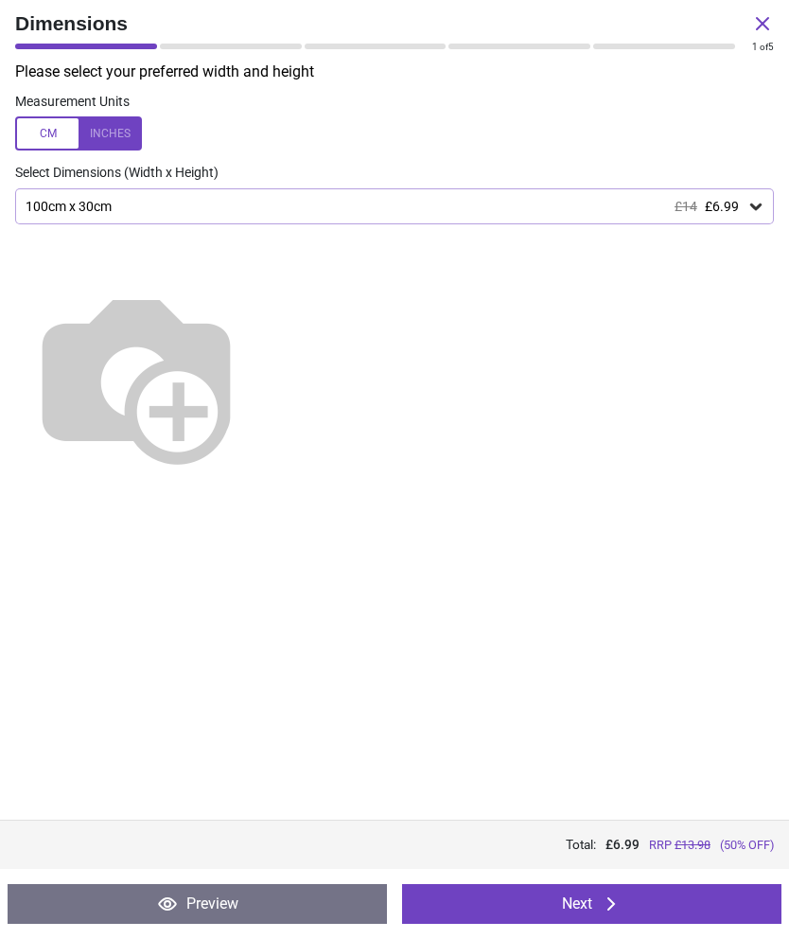
click at [129, 905] on button "Preview" at bounding box center [198, 904] width 380 height 40
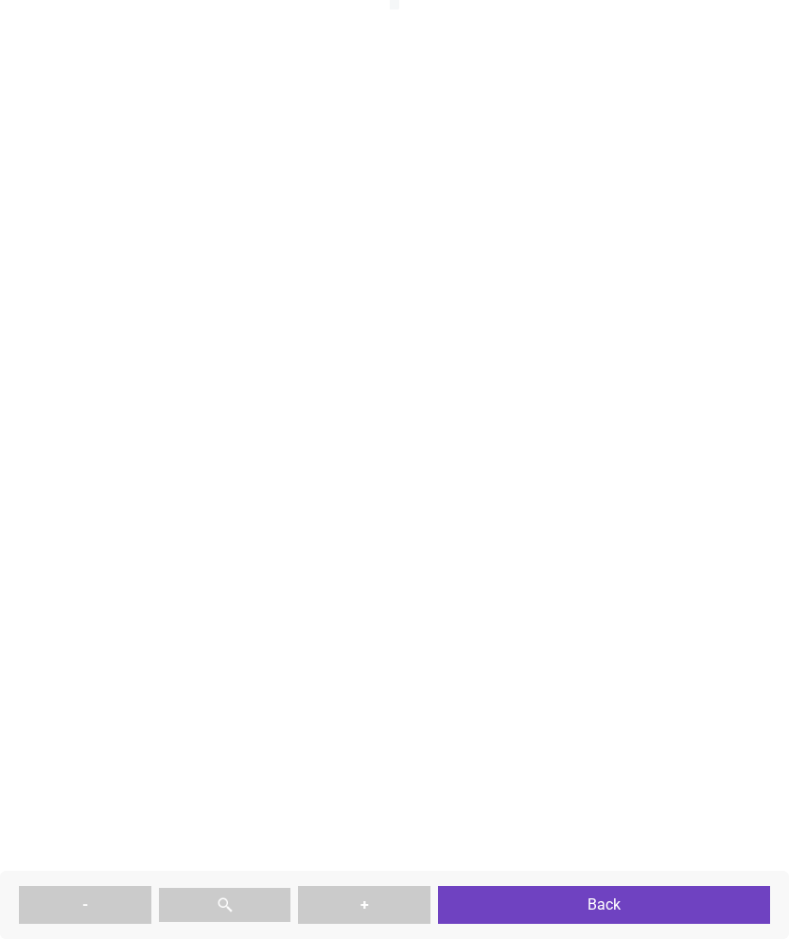
type textarea "********* ********"
type textarea "****"
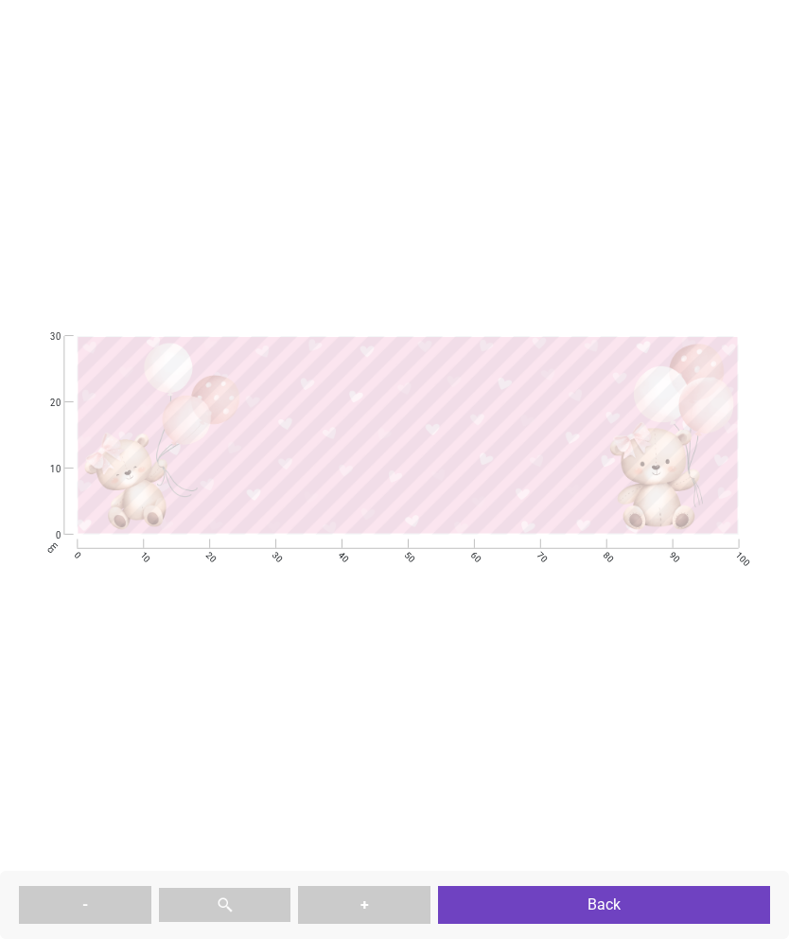
click at [634, 904] on button "Back" at bounding box center [604, 905] width 332 height 38
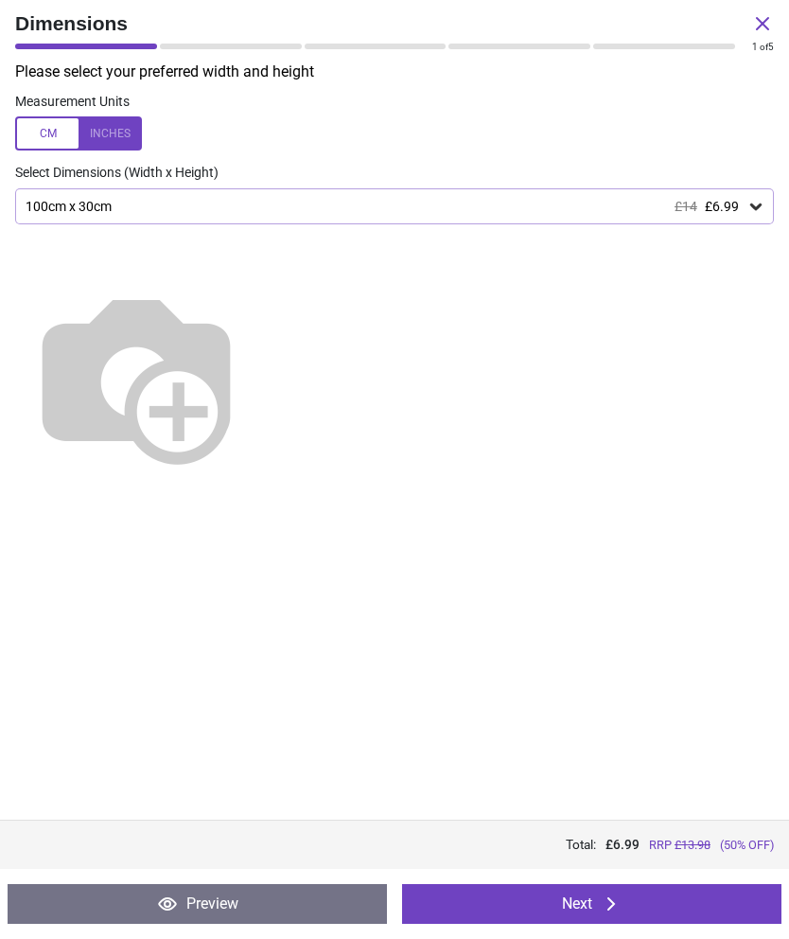
click at [652, 897] on button "Next" at bounding box center [592, 904] width 380 height 40
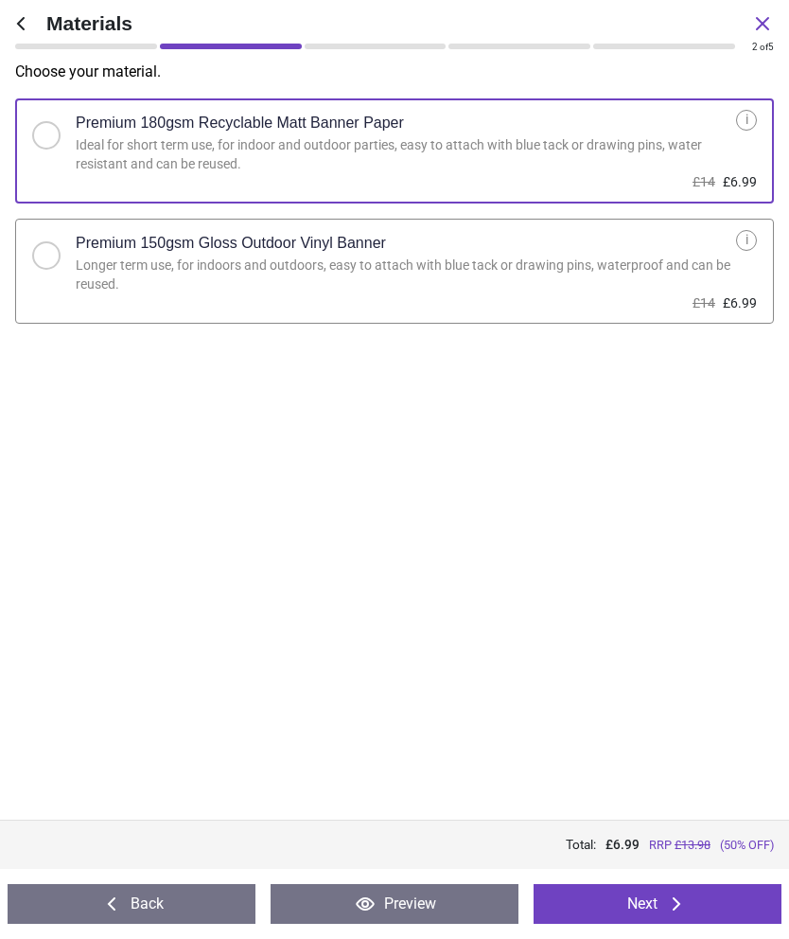
click at [675, 902] on icon at bounding box center [676, 903] width 23 height 23
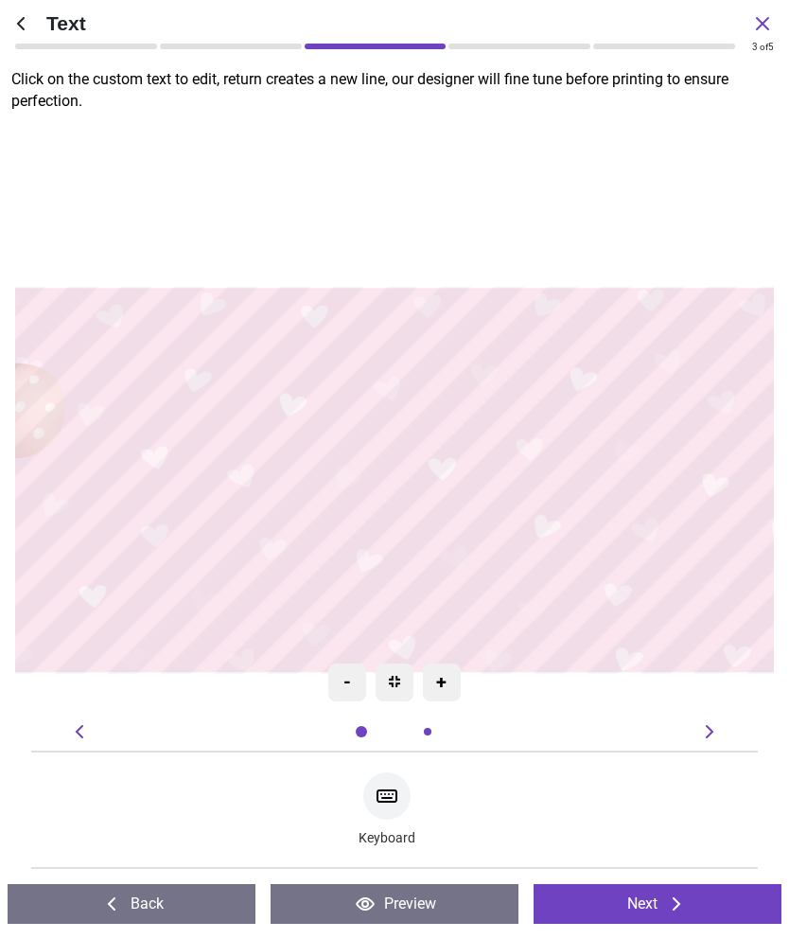
click at [319, 575] on textarea "****" at bounding box center [395, 574] width 699 height 139
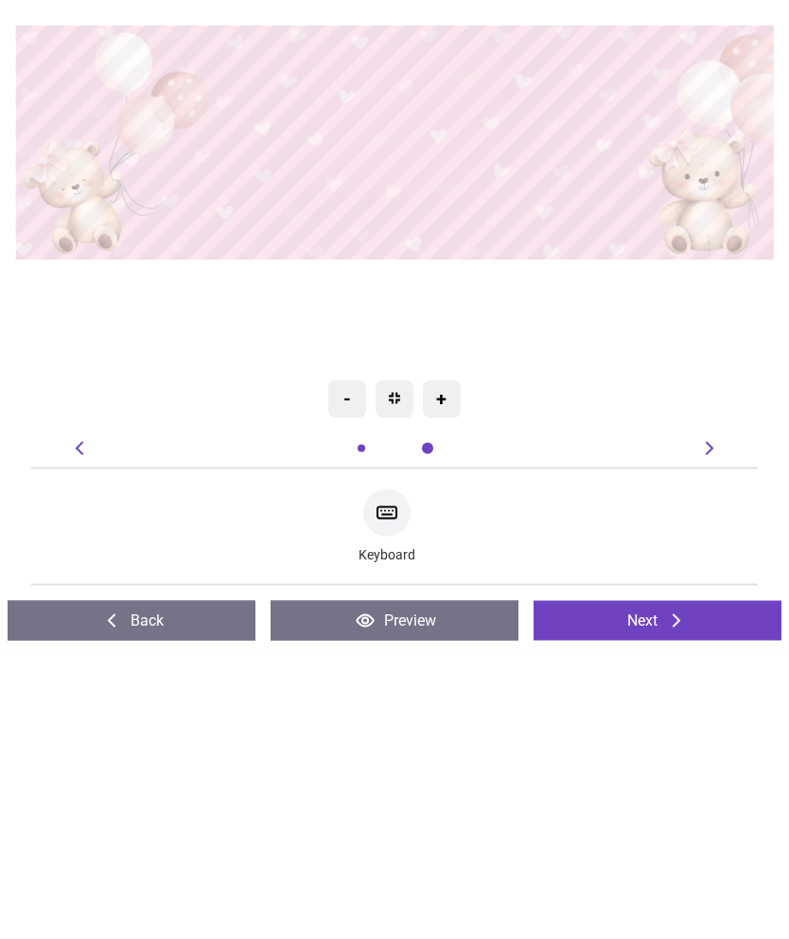
click at [390, 676] on img at bounding box center [394, 681] width 11 height 11
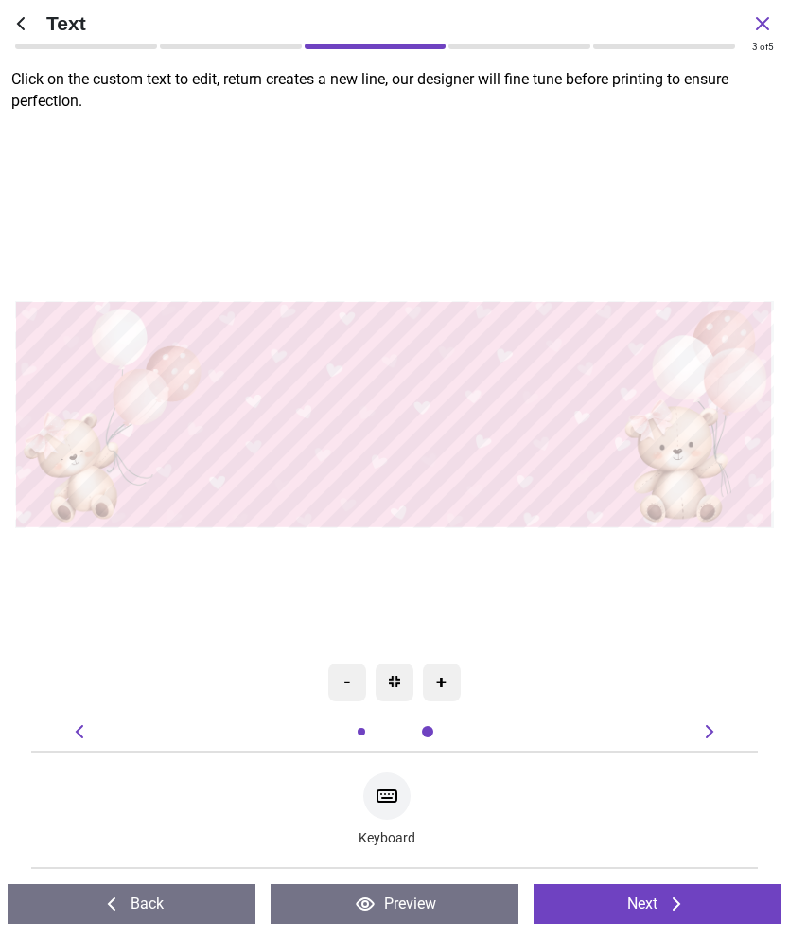
click at [450, 690] on div "+" at bounding box center [442, 682] width 38 height 38
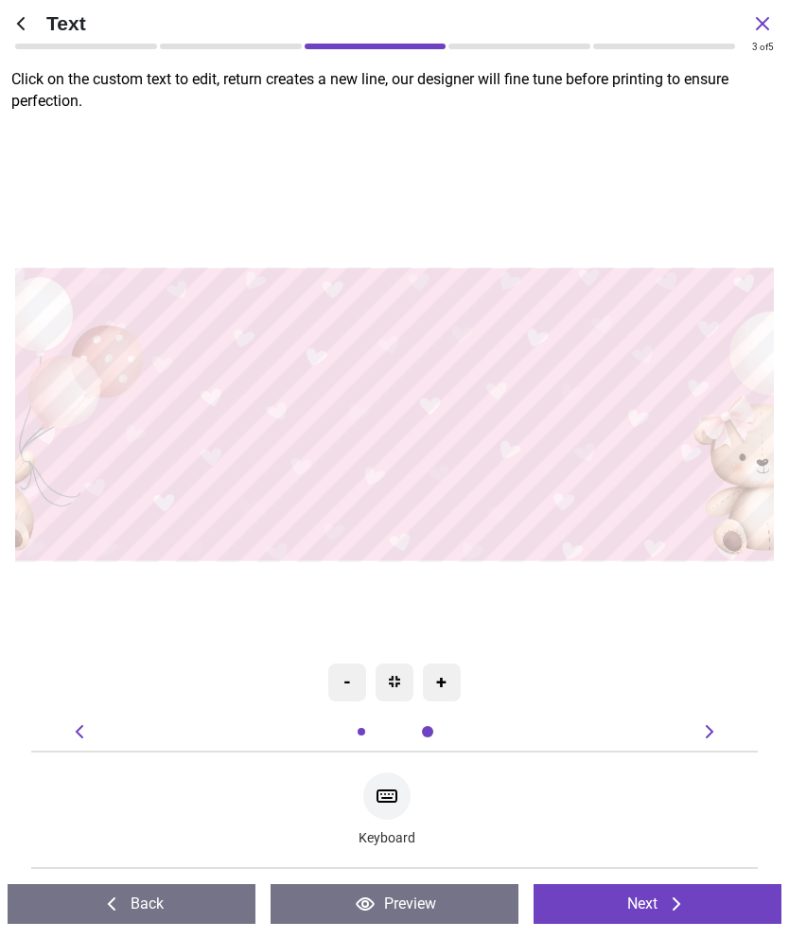
click at [356, 680] on div "-" at bounding box center [347, 682] width 38 height 38
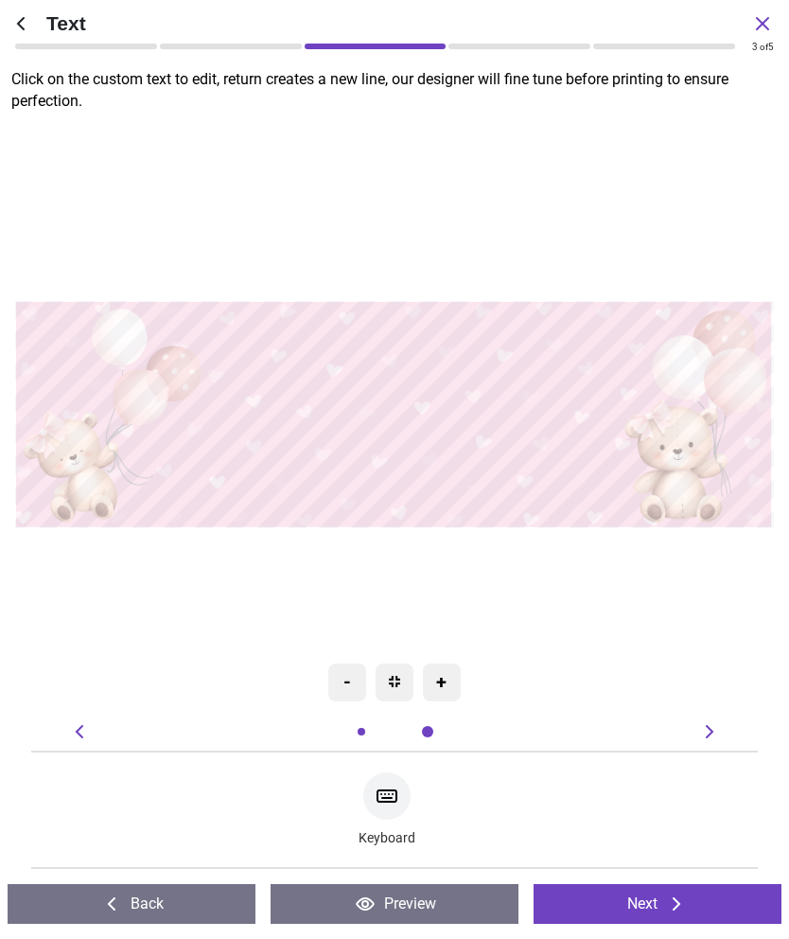
click at [434, 474] on textarea "****" at bounding box center [395, 470] width 410 height 81
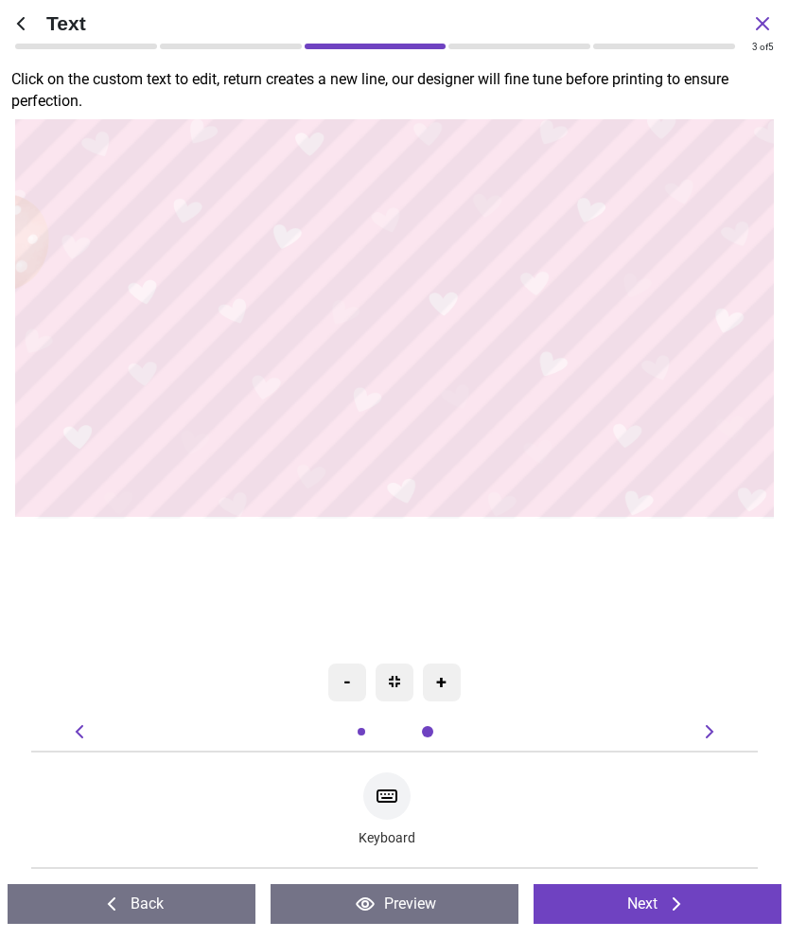
click at [535, 542] on div "Created with Snap null e e ********* ******** e ****" at bounding box center [394, 315] width 1355 height 1054
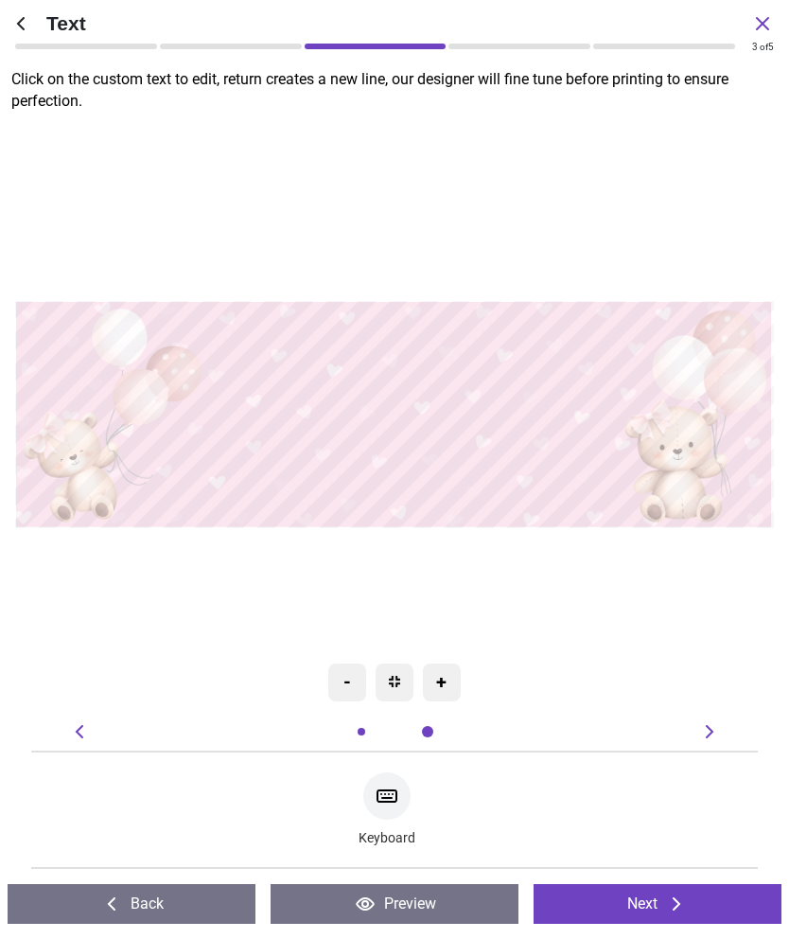
click at [624, 554] on div "Created with Snap null e e ********* ******** e ****" at bounding box center [394, 414] width 759 height 591
click at [113, 913] on icon at bounding box center [111, 903] width 23 height 23
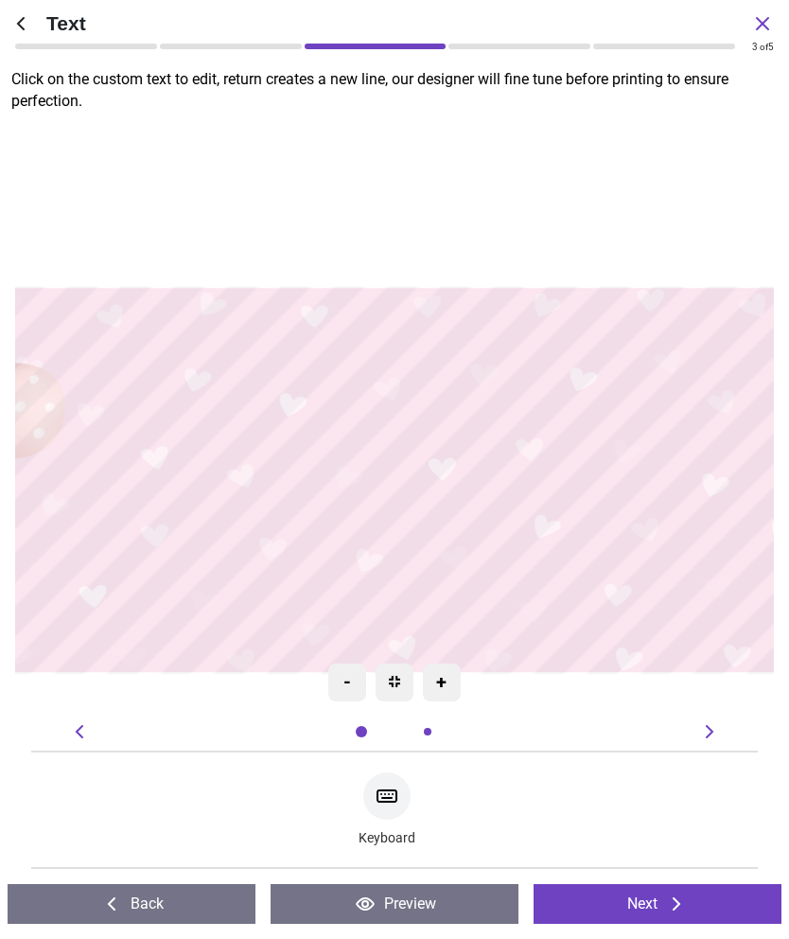
click at [119, 911] on icon at bounding box center [111, 903] width 23 height 23
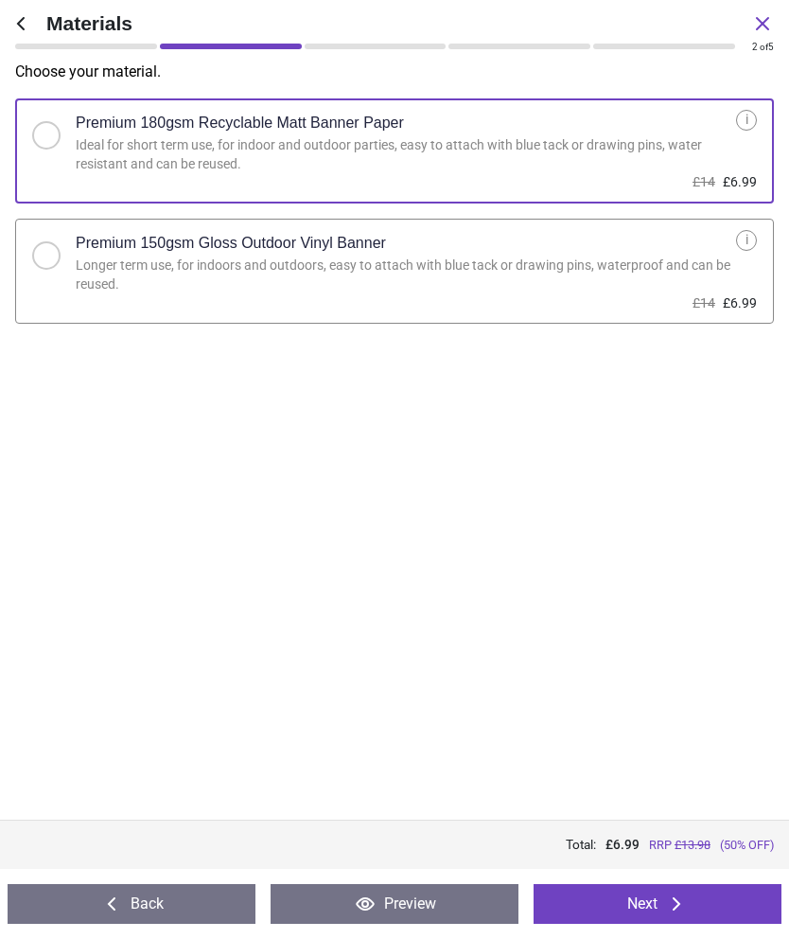
click at [107, 922] on button "Back" at bounding box center [132, 904] width 248 height 40
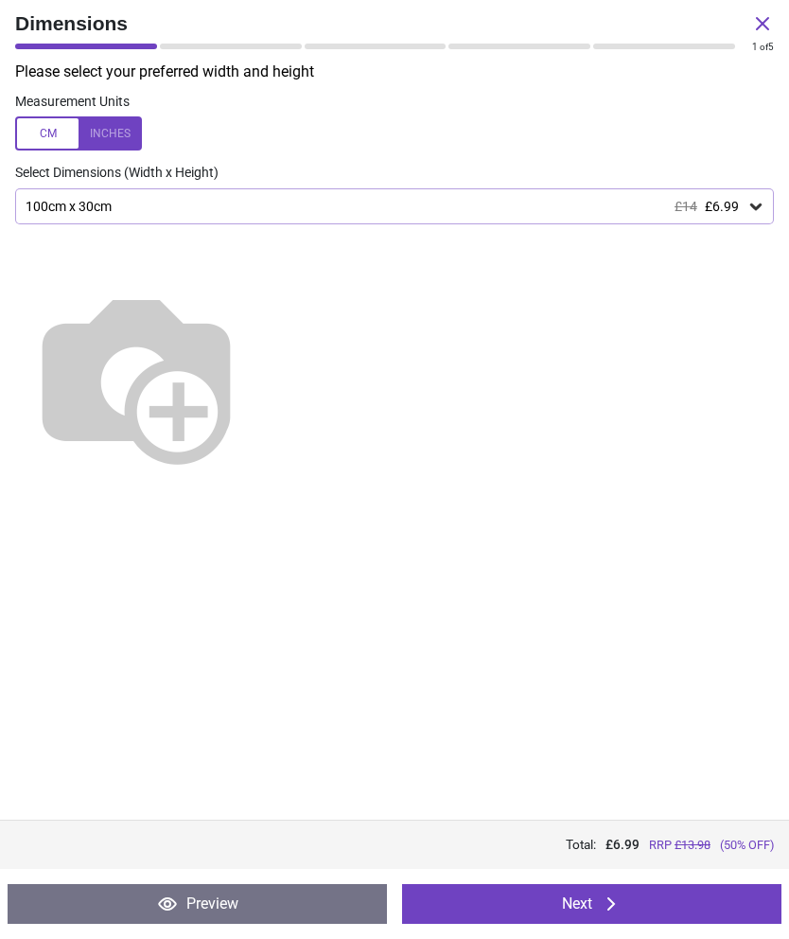
click at [111, 923] on button "Preview" at bounding box center [198, 904] width 380 height 40
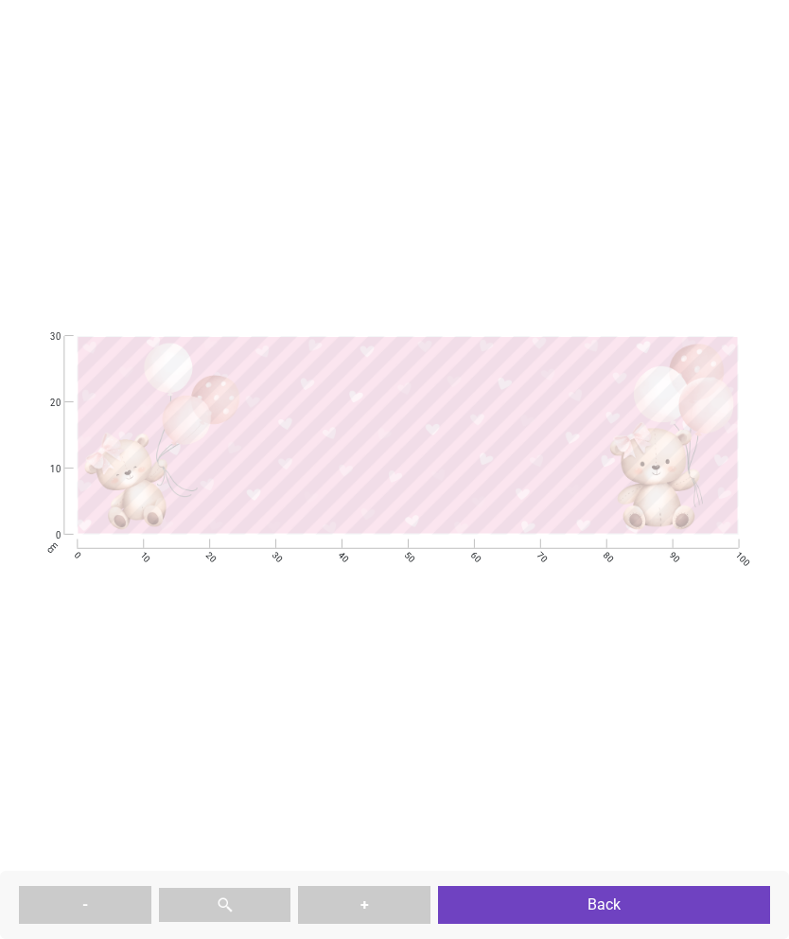
click at [106, 921] on button "-" at bounding box center [85, 905] width 132 height 38
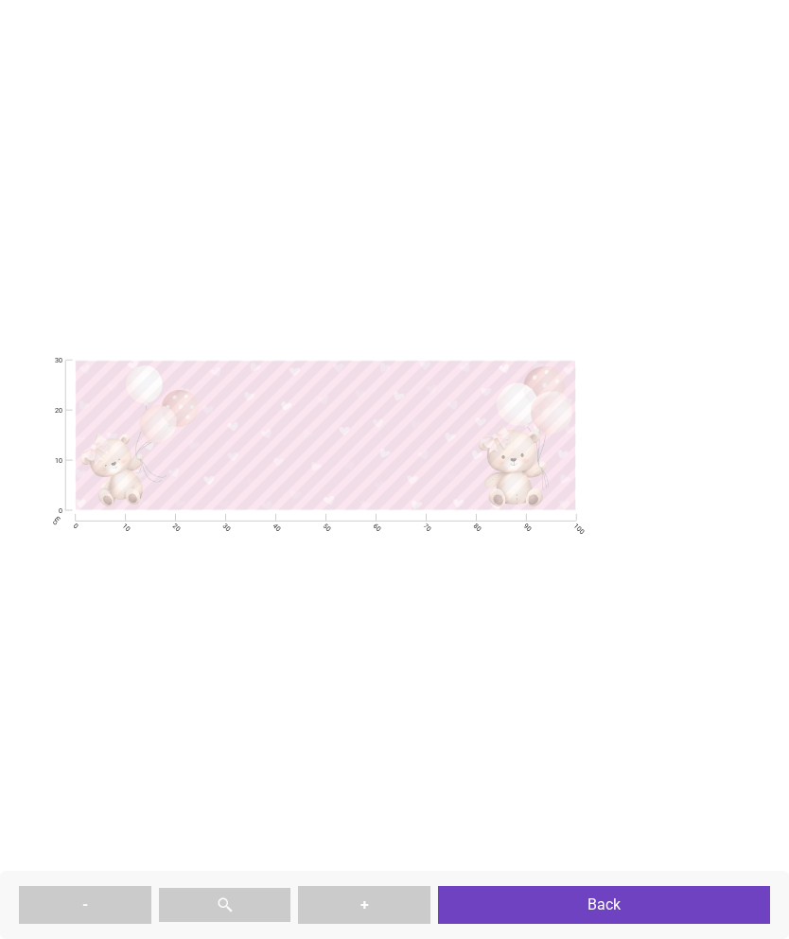
click at [626, 902] on button "Back" at bounding box center [604, 905] width 332 height 38
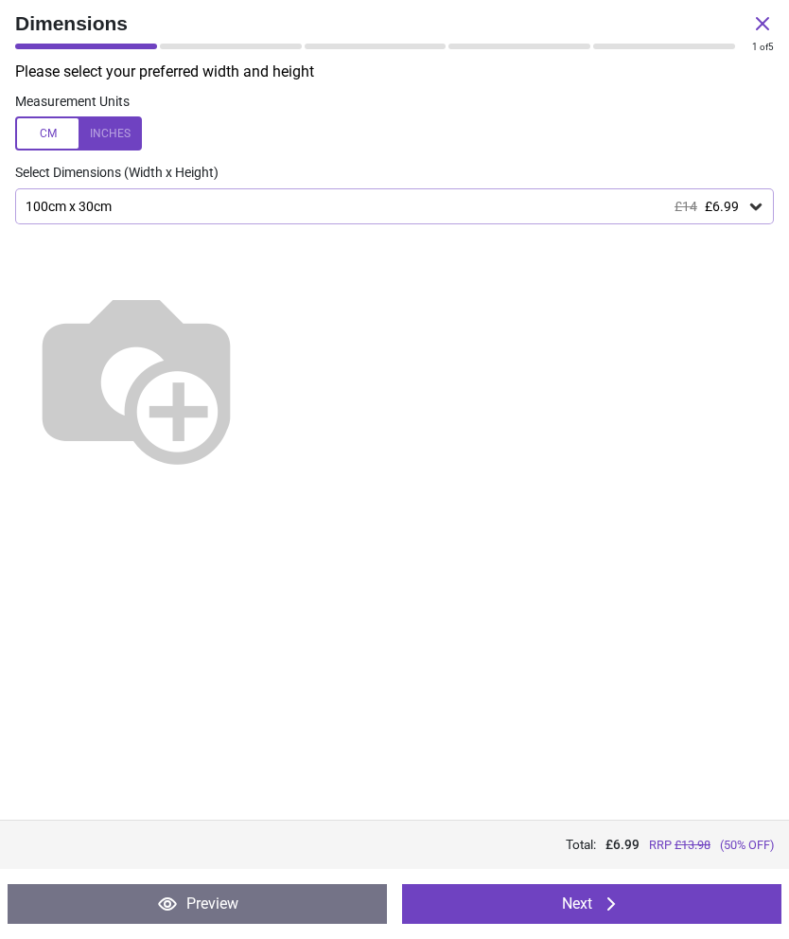
click at [761, 12] on icon at bounding box center [762, 23] width 23 height 23
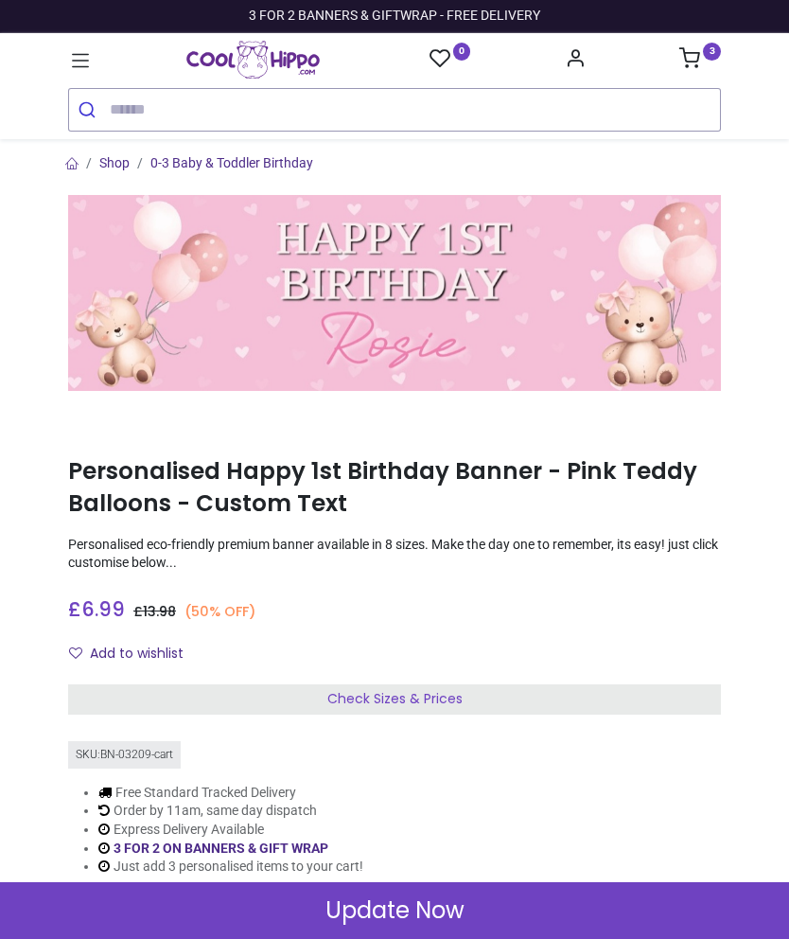
click at [709, 50] on sup "3" at bounding box center [712, 52] width 18 height 18
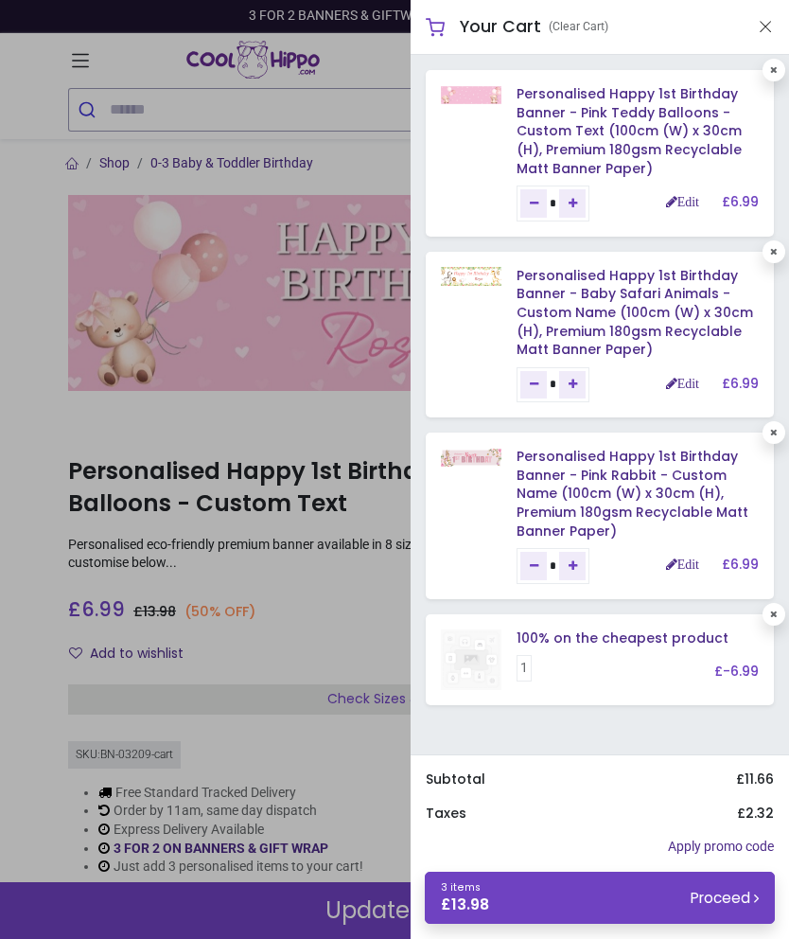
click at [775, 250] on icon at bounding box center [774, 251] width 8 height 9
type input "*"
click at [772, 249] on icon at bounding box center [774, 251] width 8 height 9
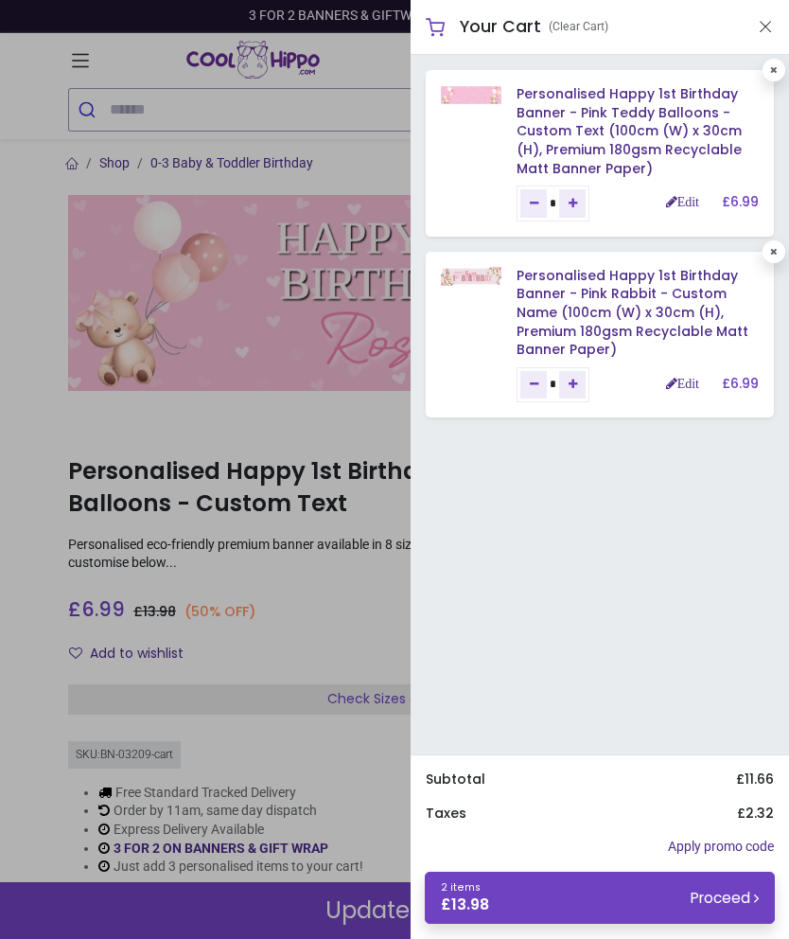
click at [96, 62] on div at bounding box center [394, 469] width 789 height 939
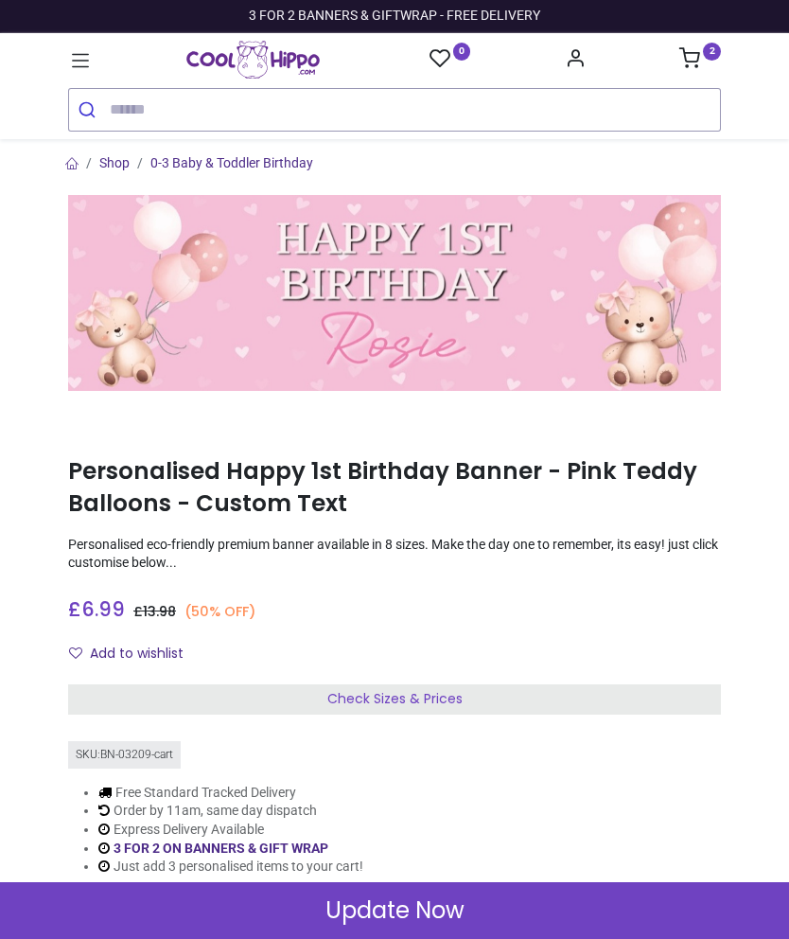
click at [81, 62] on icon at bounding box center [80, 60] width 17 height 13
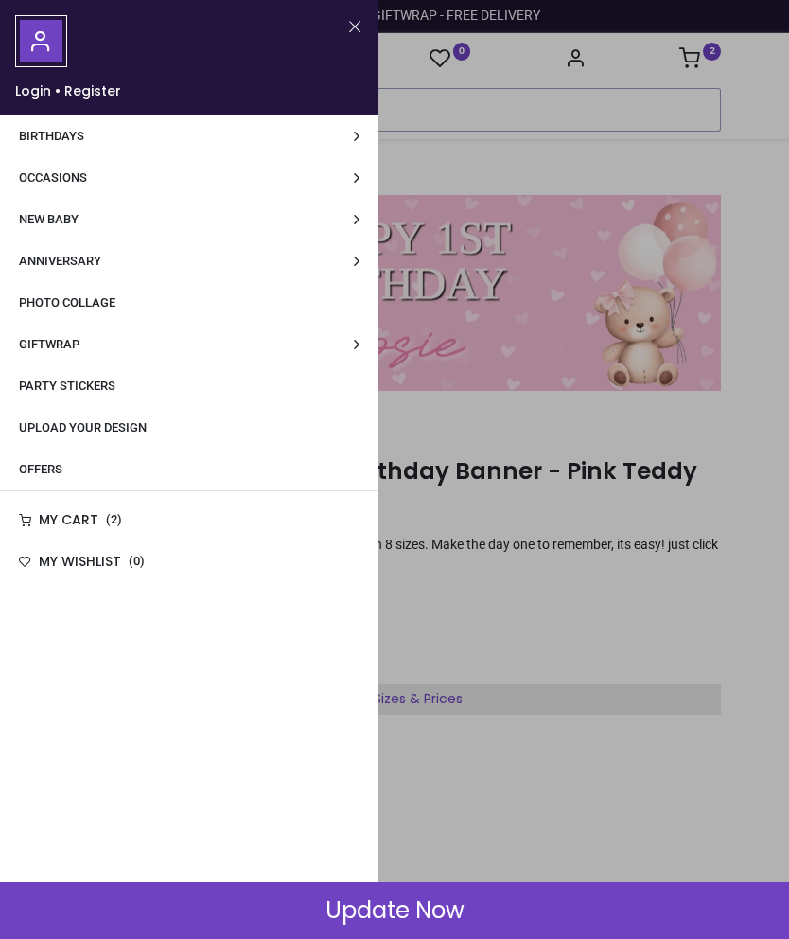
click at [79, 340] on span "Giftwrap" at bounding box center [49, 344] width 61 height 14
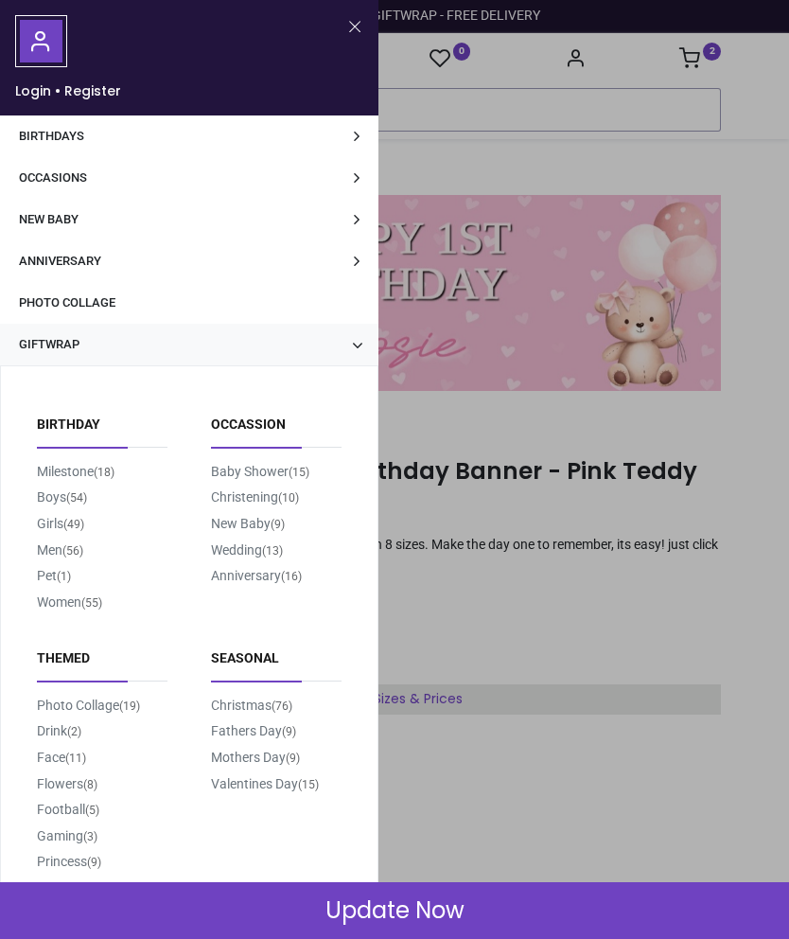
click at [65, 302] on span "Photo Collage" at bounding box center [67, 302] width 97 height 14
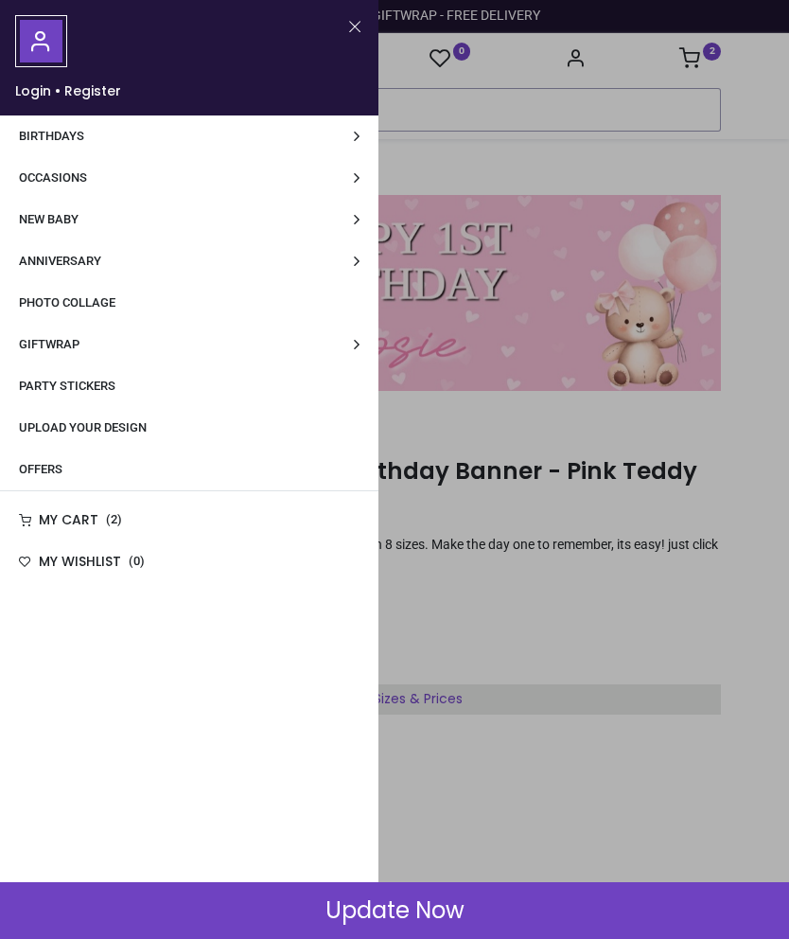
click at [56, 291] on link "Photo Collage" at bounding box center [189, 303] width 379 height 42
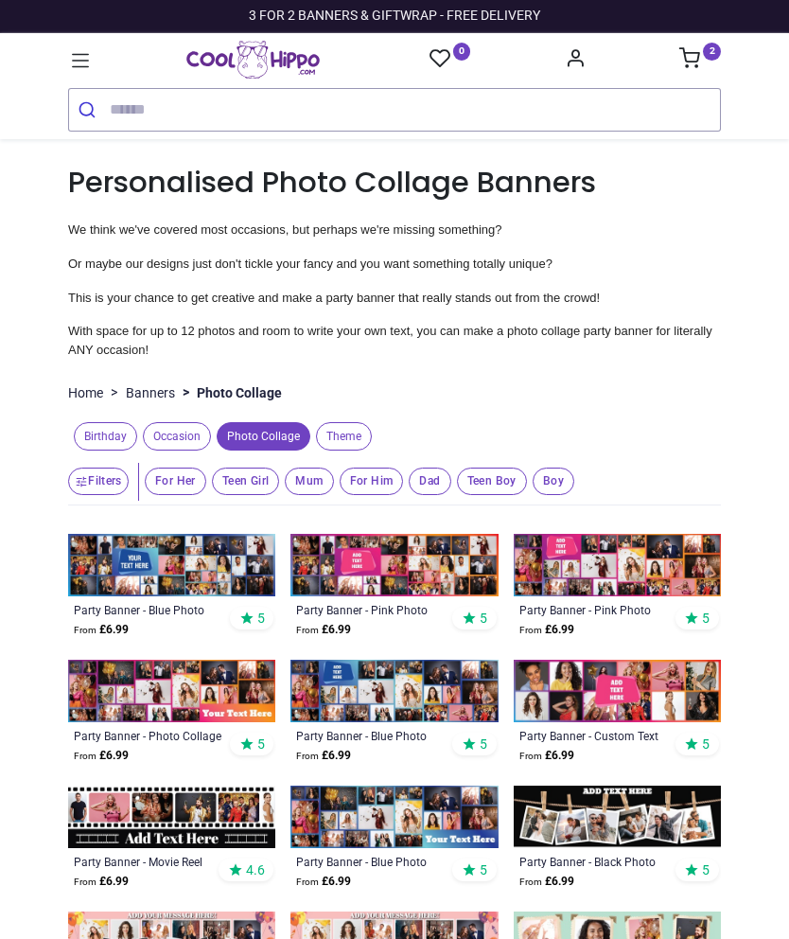
click at [78, 54] on icon at bounding box center [80, 60] width 25 height 25
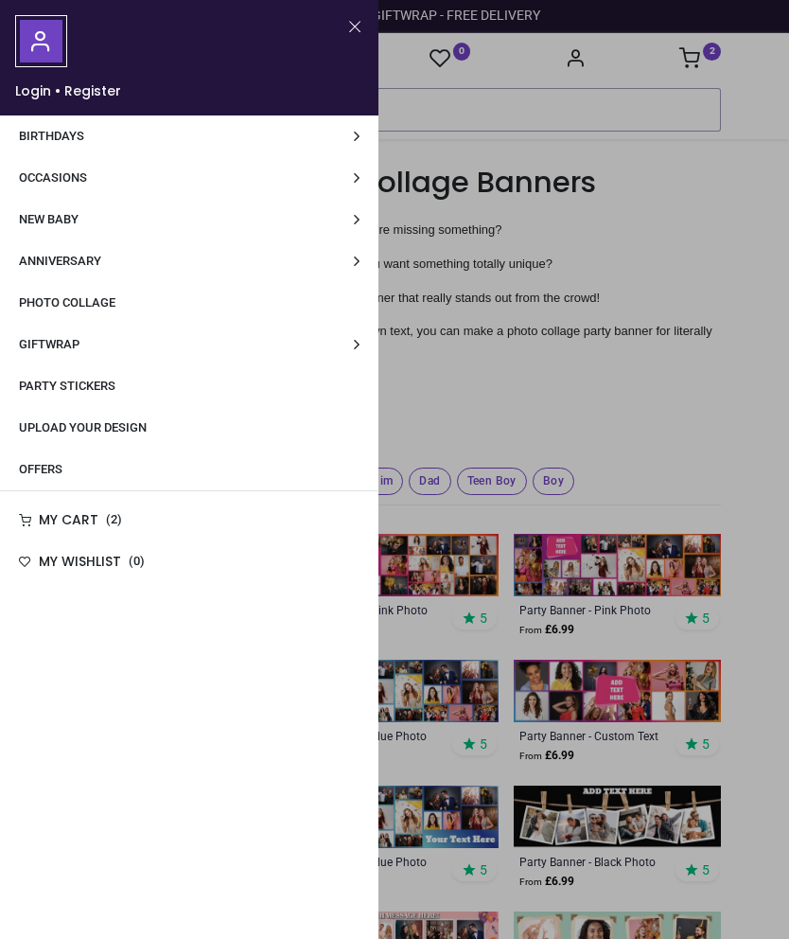
click at [38, 136] on span "Birthdays" at bounding box center [51, 136] width 65 height 14
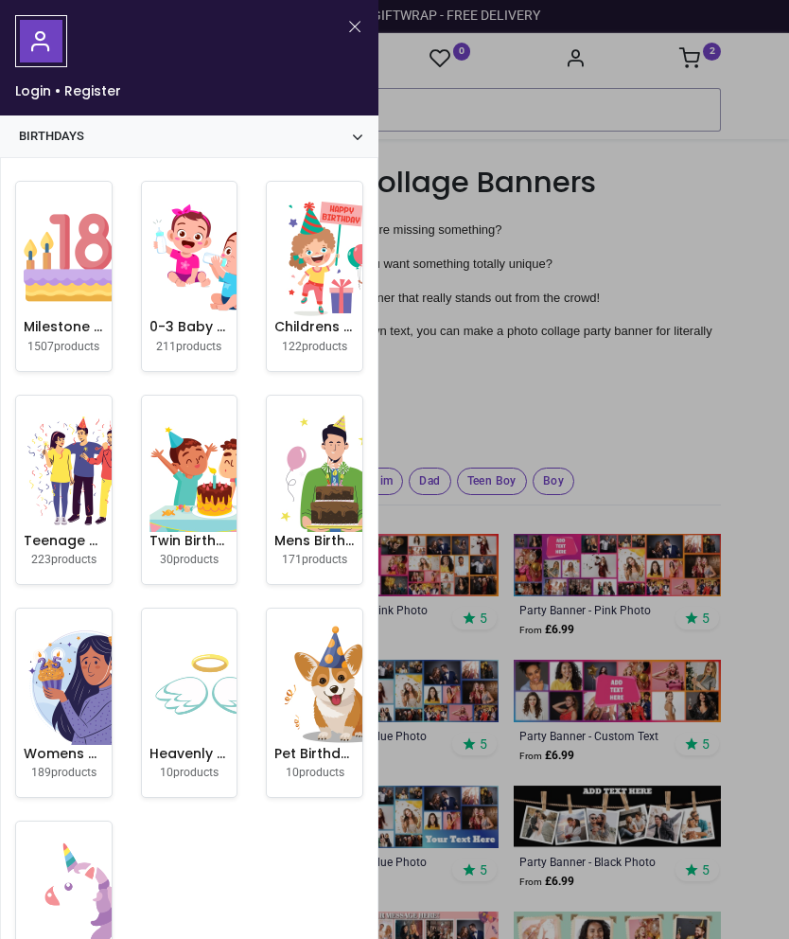
click at [764, 424] on div at bounding box center [394, 469] width 789 height 939
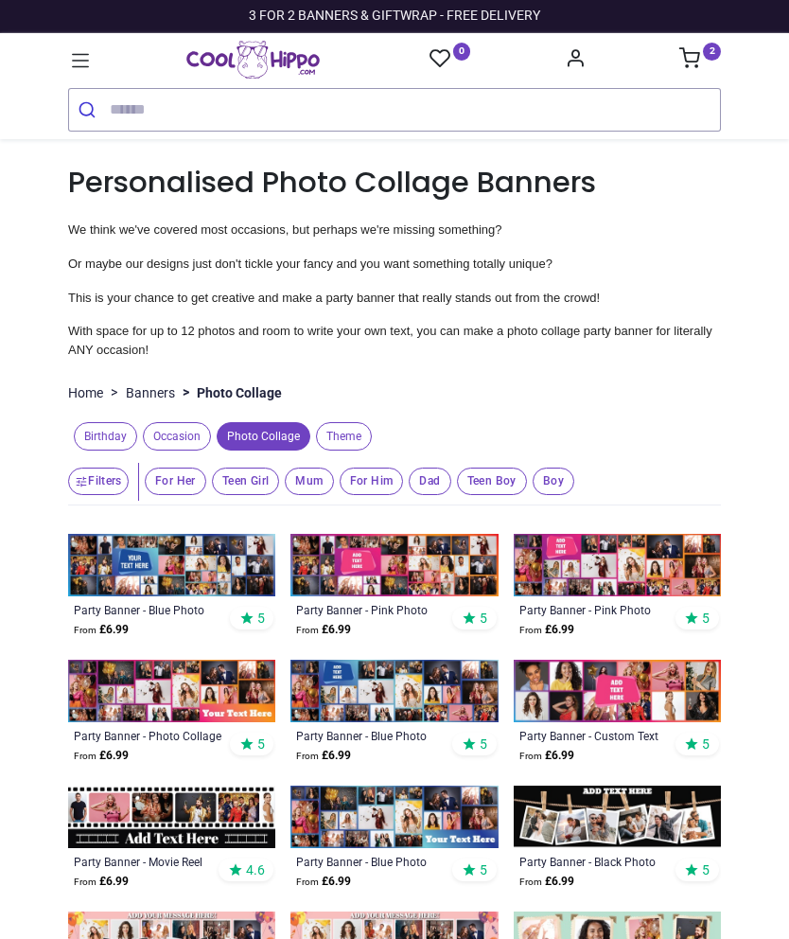
click at [81, 60] on icon at bounding box center [80, 60] width 25 height 25
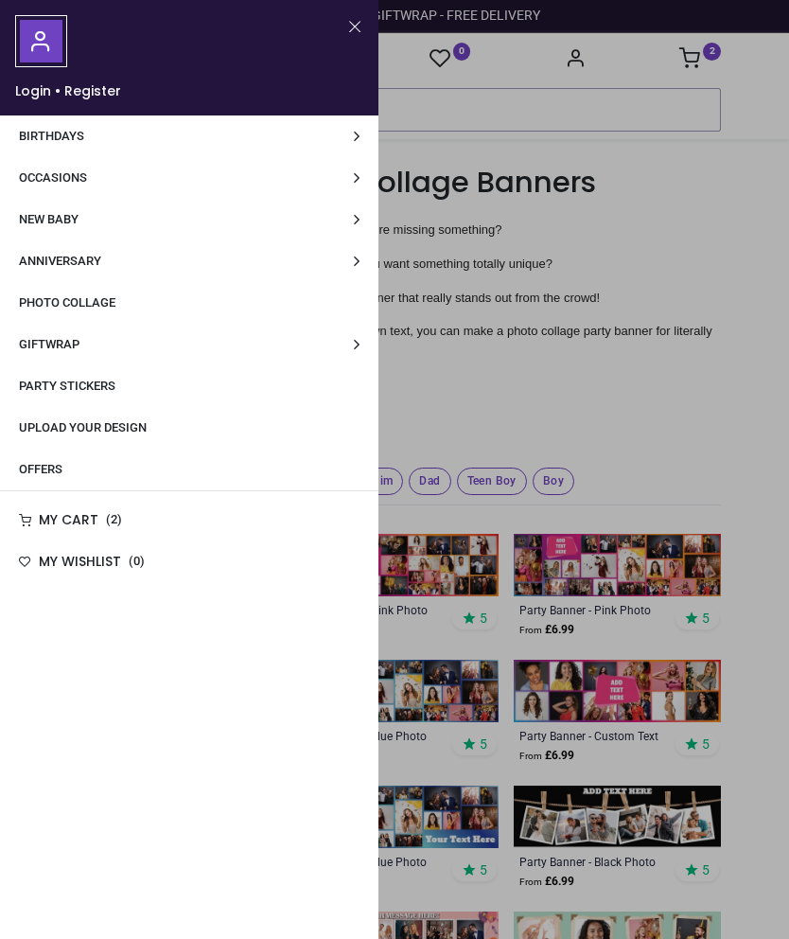
click at [50, 467] on span "Offers" at bounding box center [41, 469] width 44 height 14
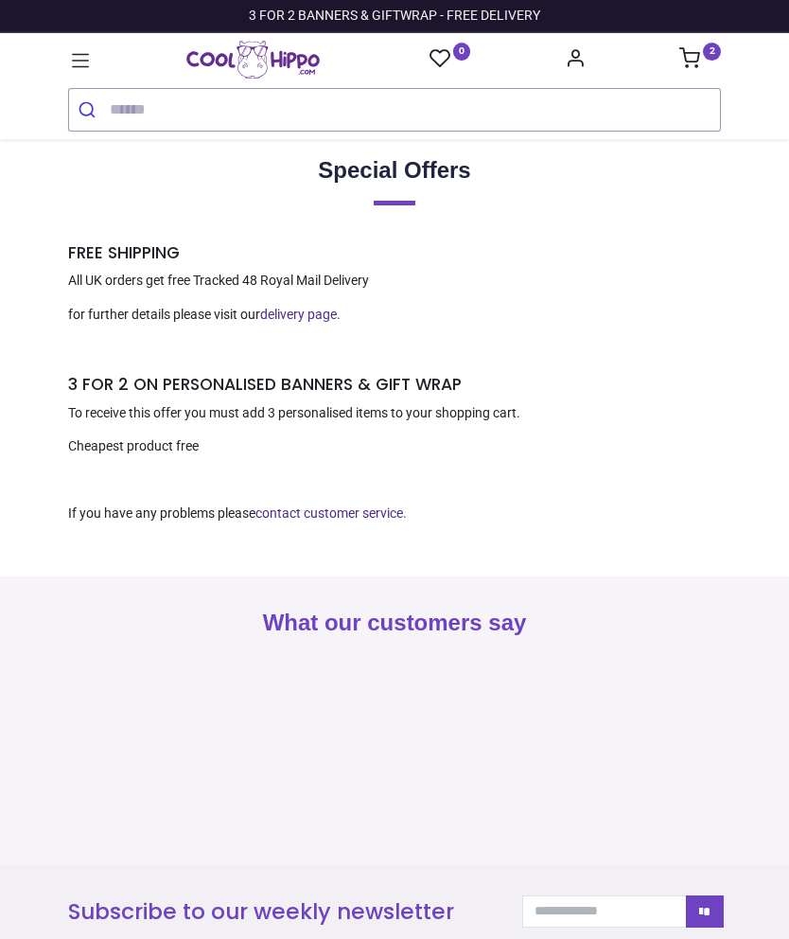
click at [70, 63] on icon at bounding box center [80, 60] width 25 height 25
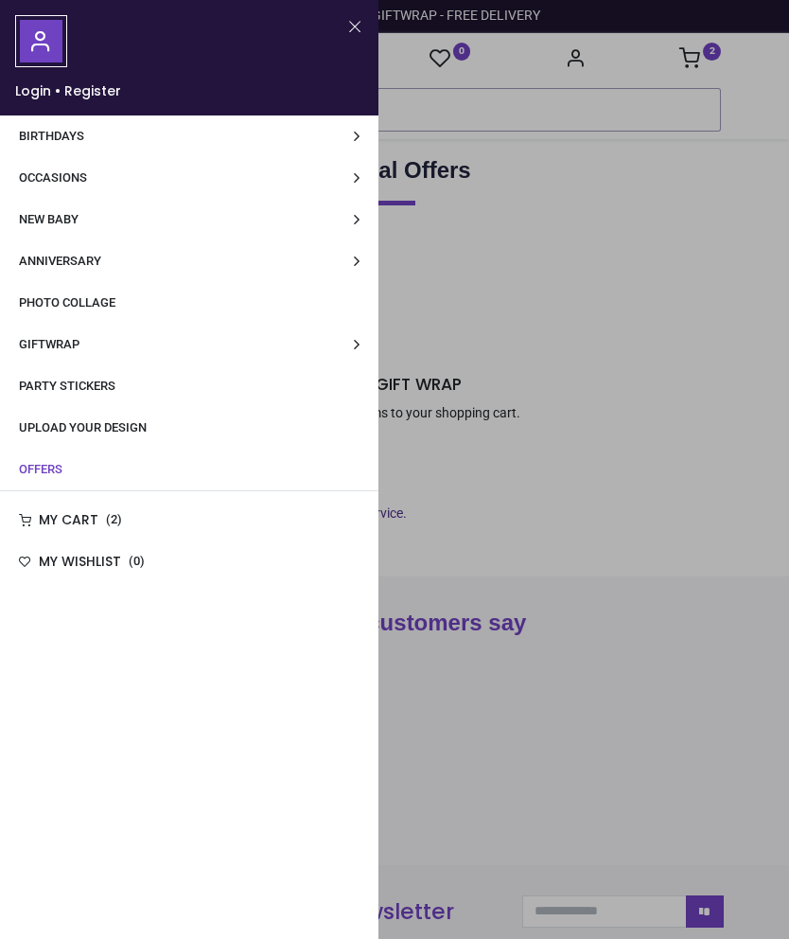
click at [752, 486] on div at bounding box center [394, 469] width 789 height 939
